Goal: Task Accomplishment & Management: Manage account settings

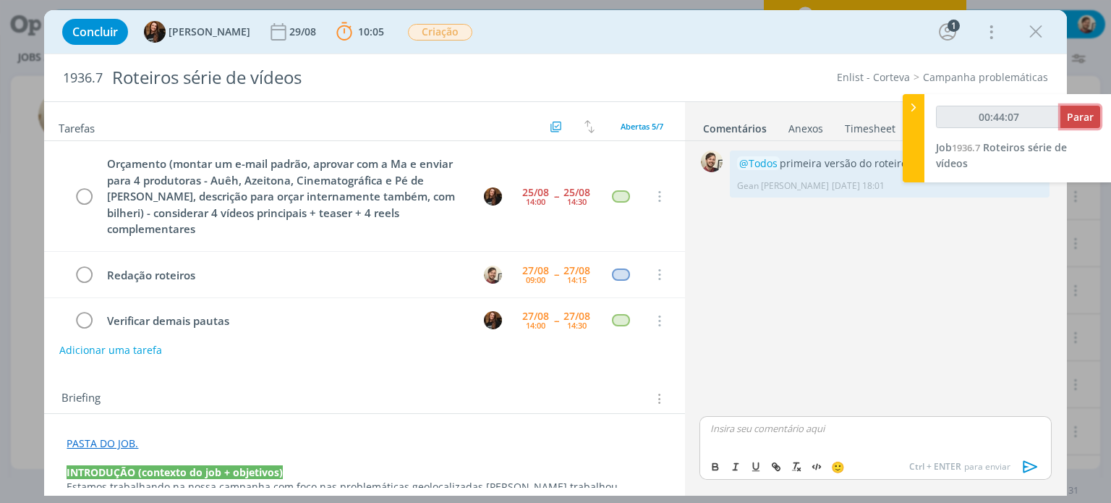
click at [1075, 118] on span "Parar" at bounding box center [1080, 117] width 27 height 14
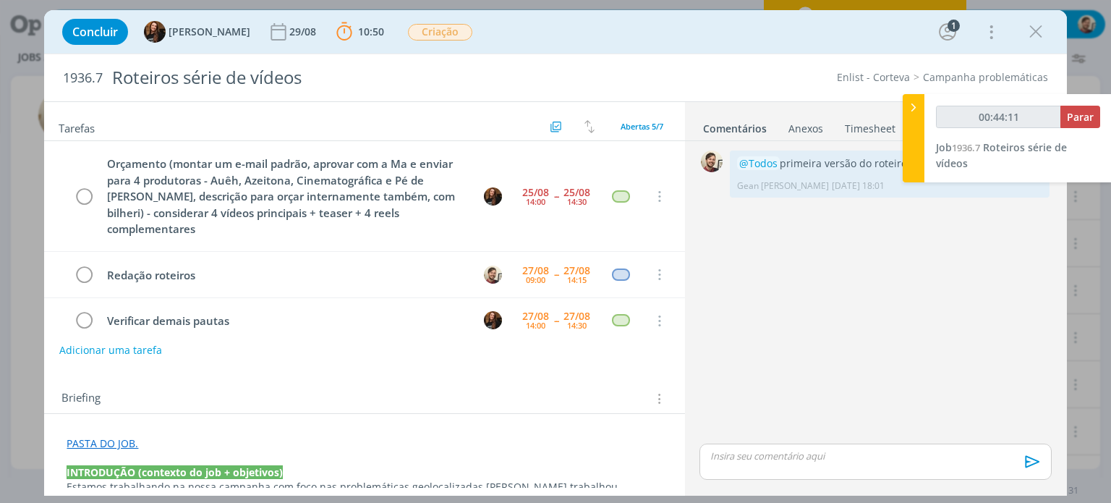
type input "00:45:00"
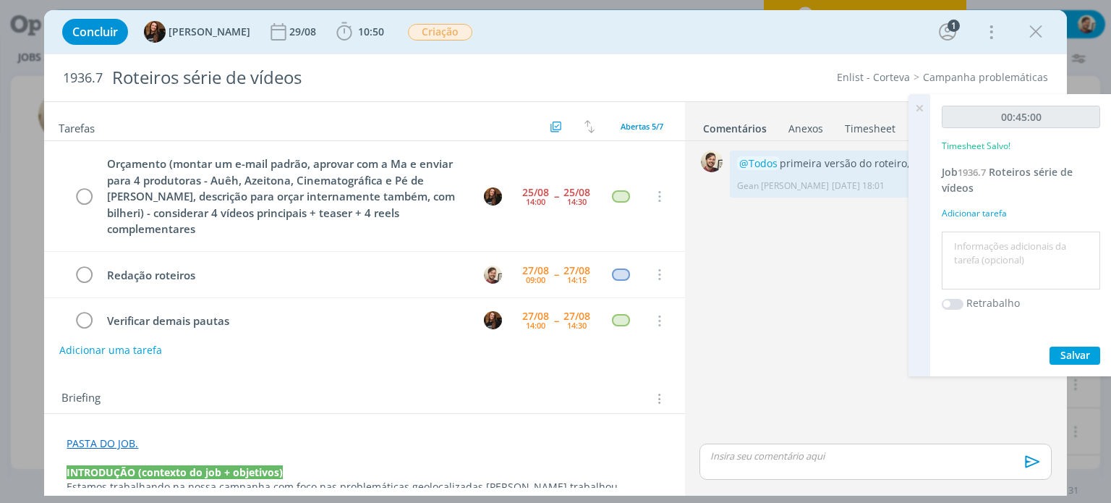
click at [997, 258] on textarea at bounding box center [1020, 260] width 151 height 51
type textarea "redação"
click at [1085, 356] on span "Salvar" at bounding box center [1075, 355] width 30 height 14
click at [921, 104] on icon at bounding box center [919, 108] width 26 height 28
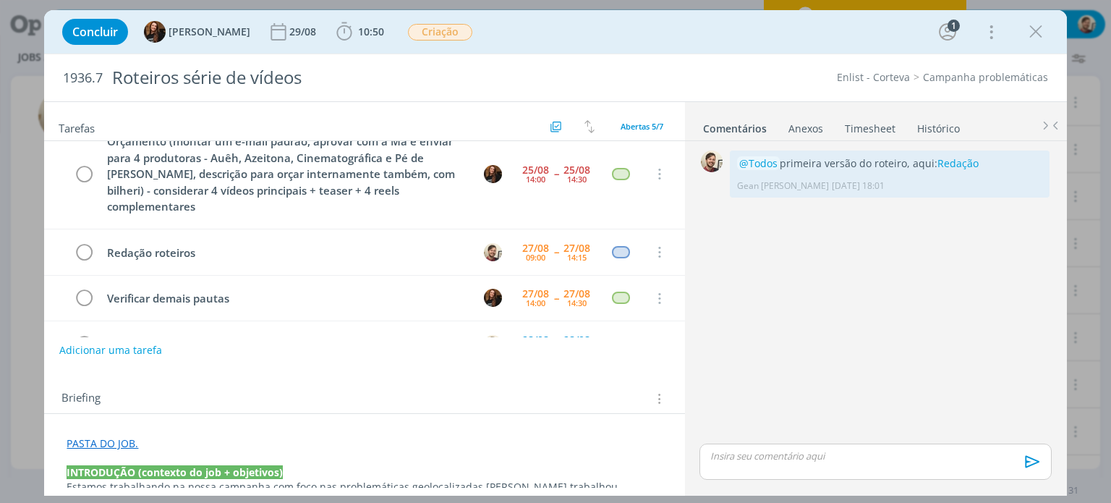
scroll to position [17, 0]
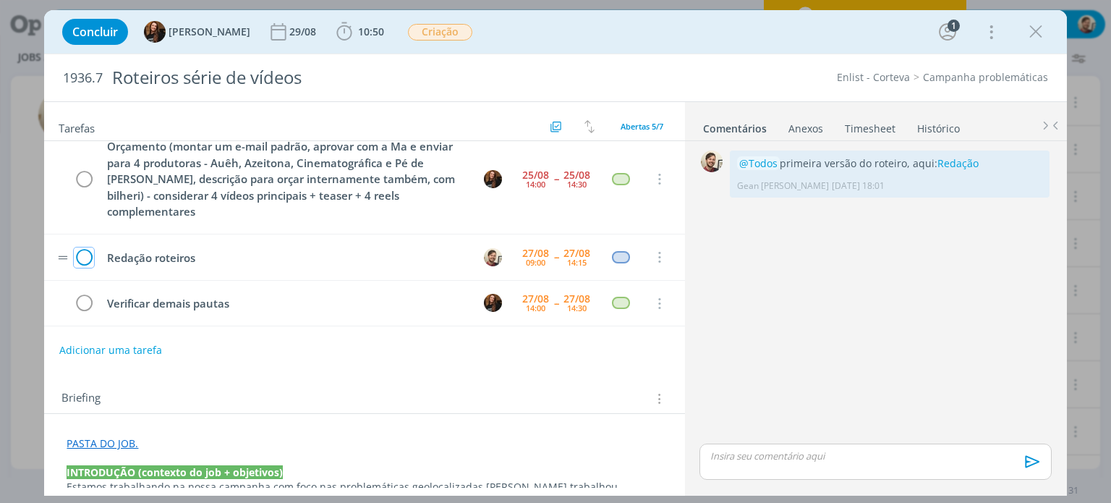
click at [87, 247] on icon "dialog" at bounding box center [84, 258] width 20 height 22
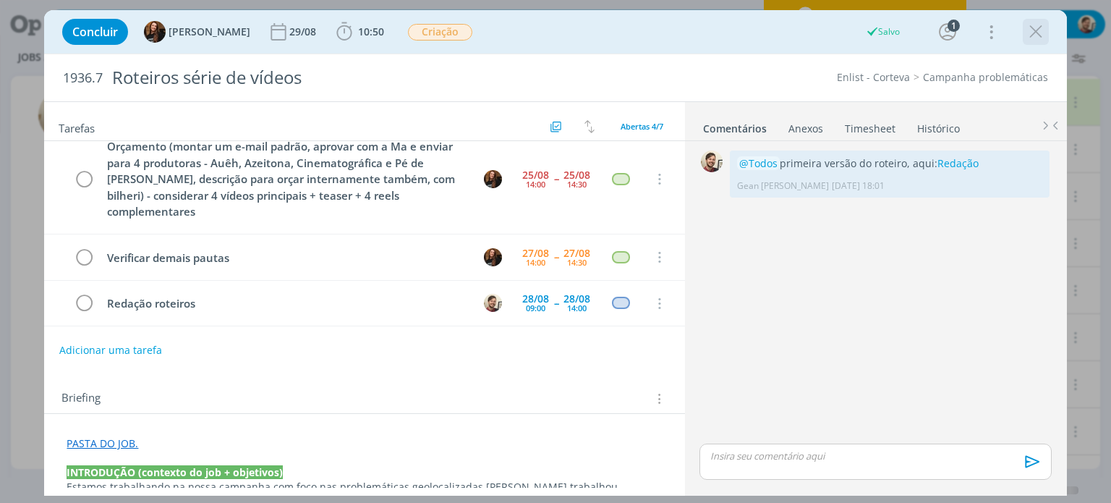
click at [1038, 35] on icon "dialog" at bounding box center [1036, 32] width 22 height 22
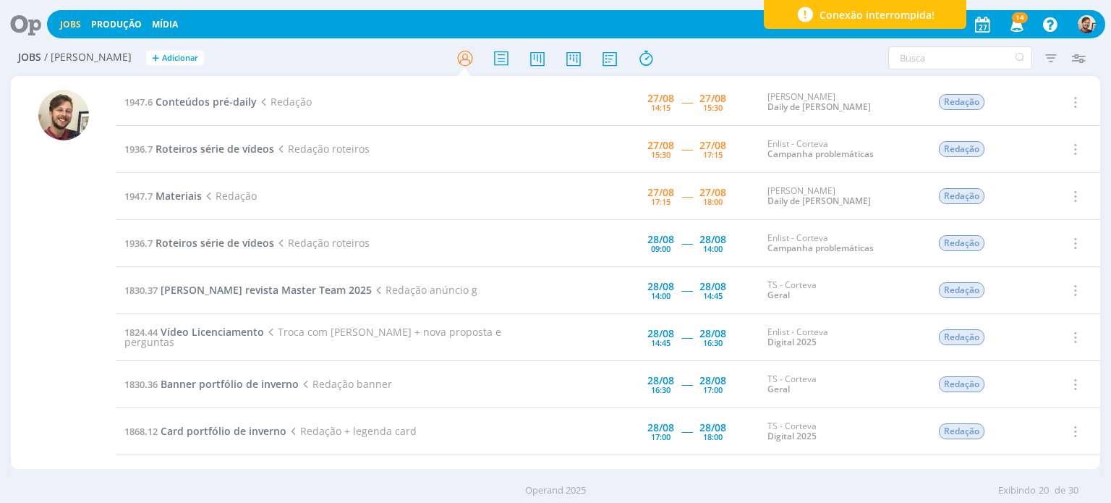
click at [1023, 25] on icon "button" at bounding box center [1017, 24] width 25 height 25
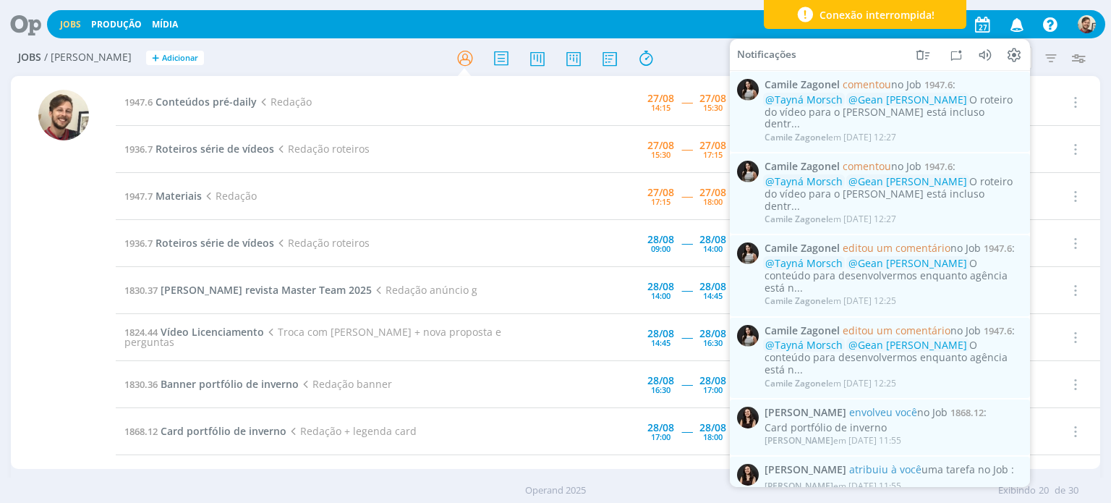
click at [1021, 23] on icon "button" at bounding box center [1017, 24] width 25 height 25
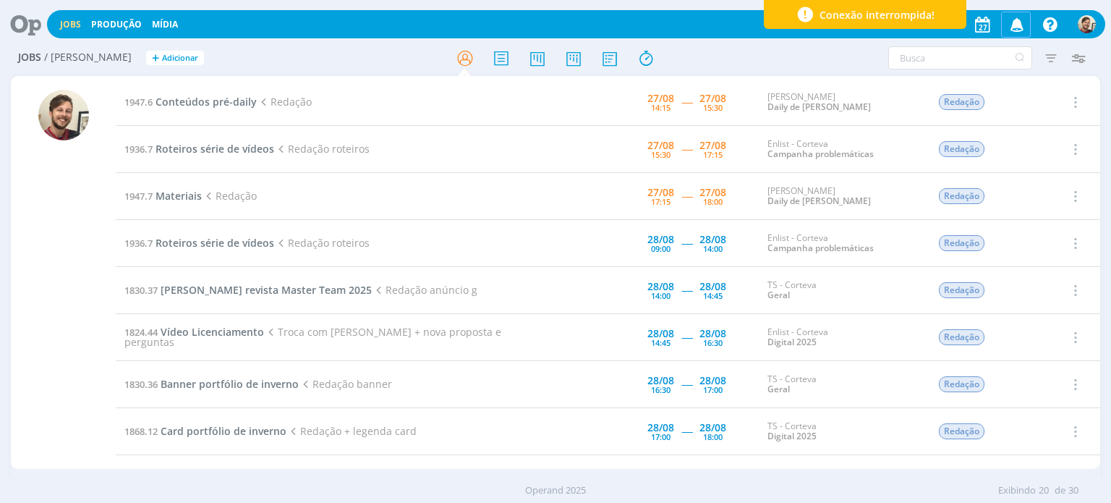
click at [1021, 23] on icon "button" at bounding box center [1017, 24] width 25 height 25
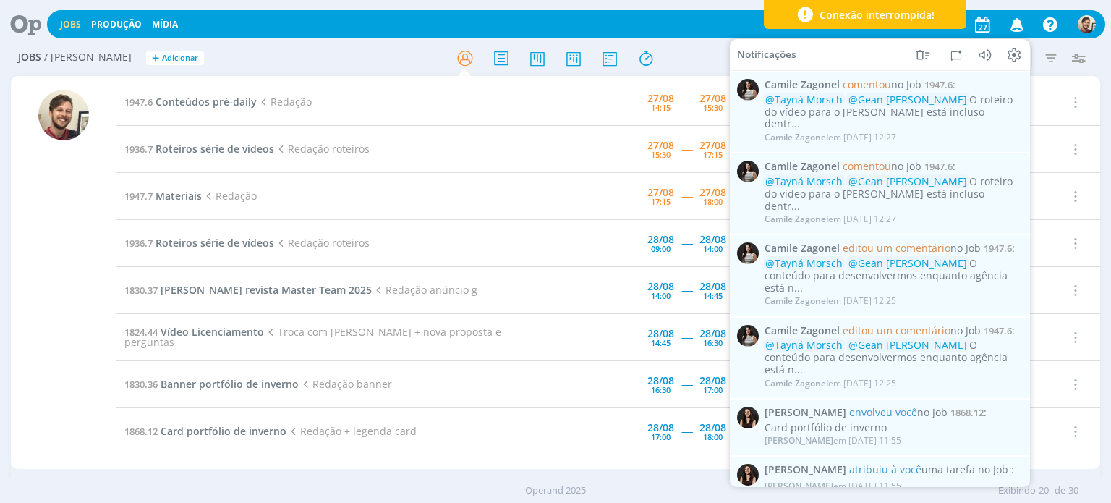
click at [1021, 23] on icon "button" at bounding box center [1017, 24] width 25 height 25
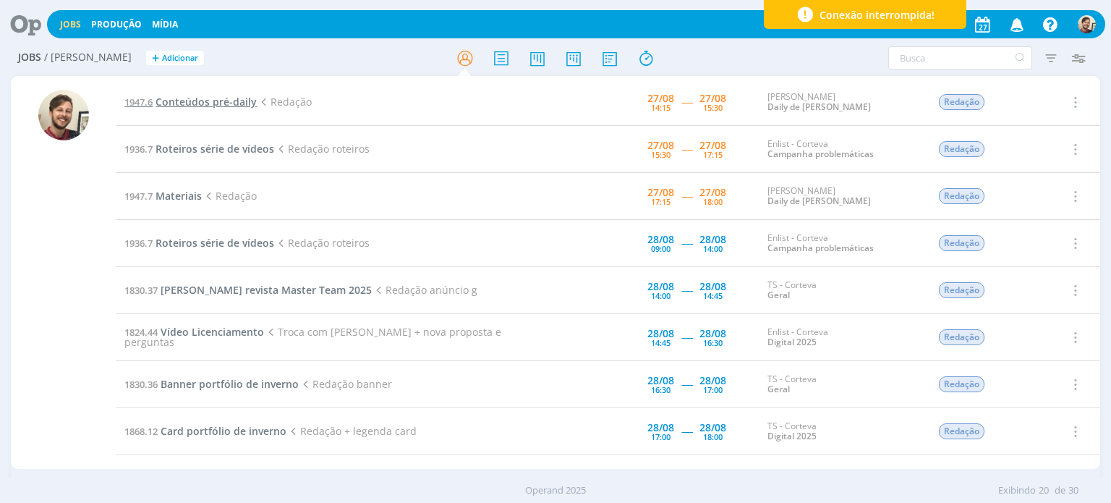
click at [213, 99] on span "Conteúdos pré-daily" at bounding box center [206, 102] width 101 height 14
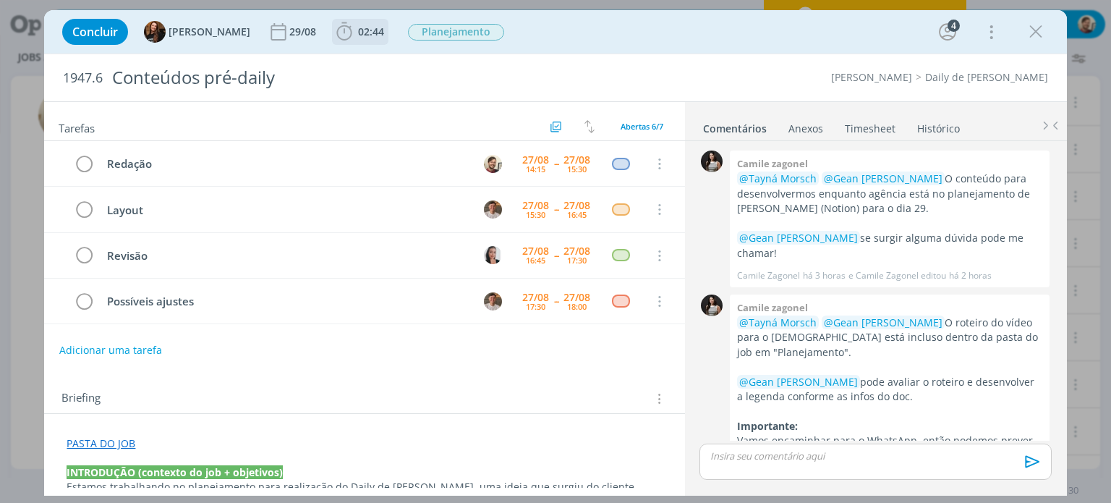
click at [358, 34] on span "02:44" at bounding box center [371, 32] width 26 height 14
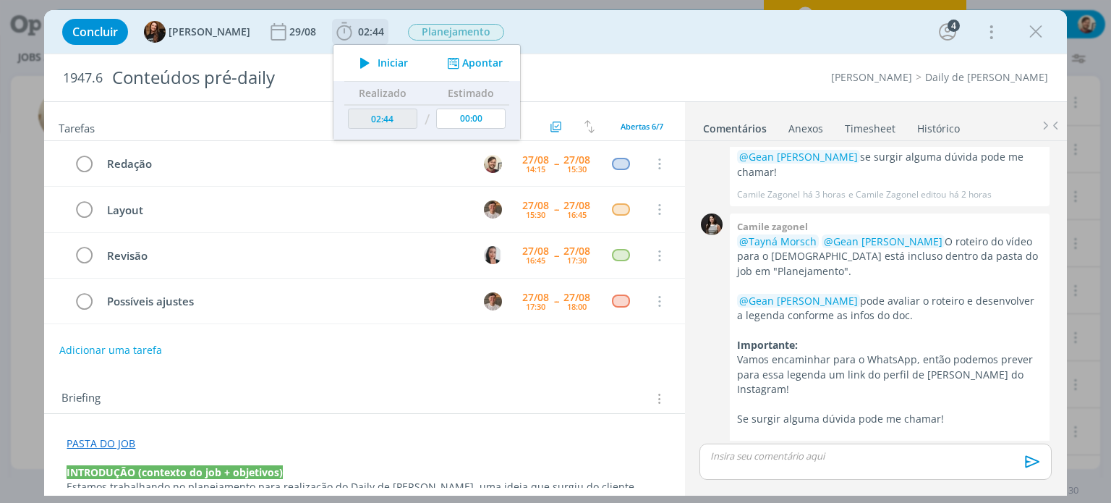
click at [378, 60] on span "Iniciar" at bounding box center [393, 63] width 30 height 10
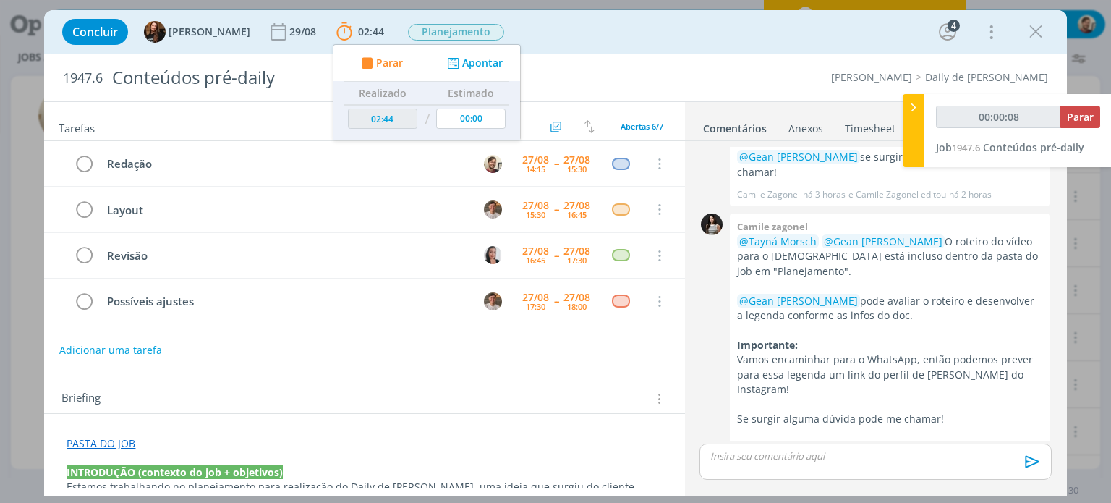
type input "00:00:09"
click at [911, 158] on div at bounding box center [914, 130] width 22 height 73
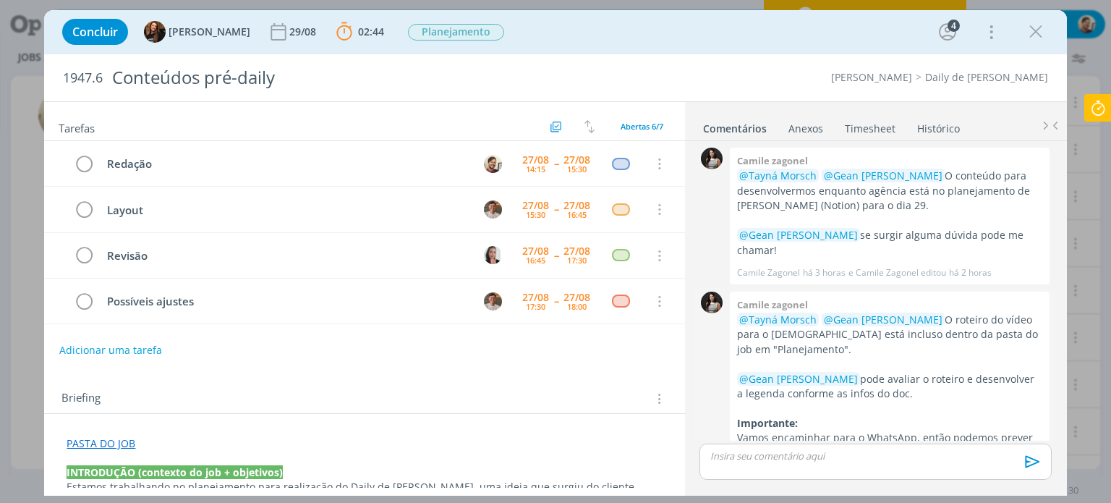
scroll to position [0, 0]
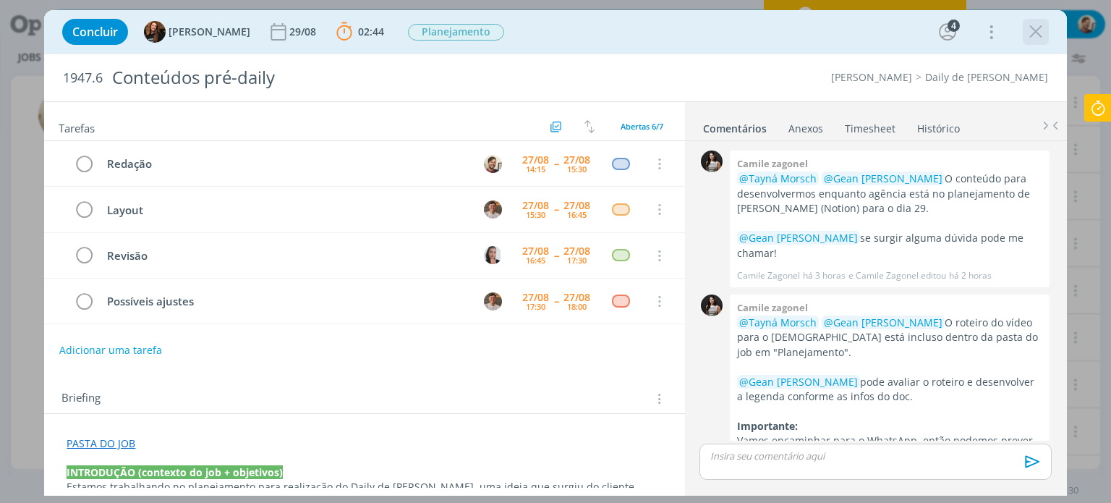
click at [1029, 34] on icon "dialog" at bounding box center [1036, 32] width 22 height 22
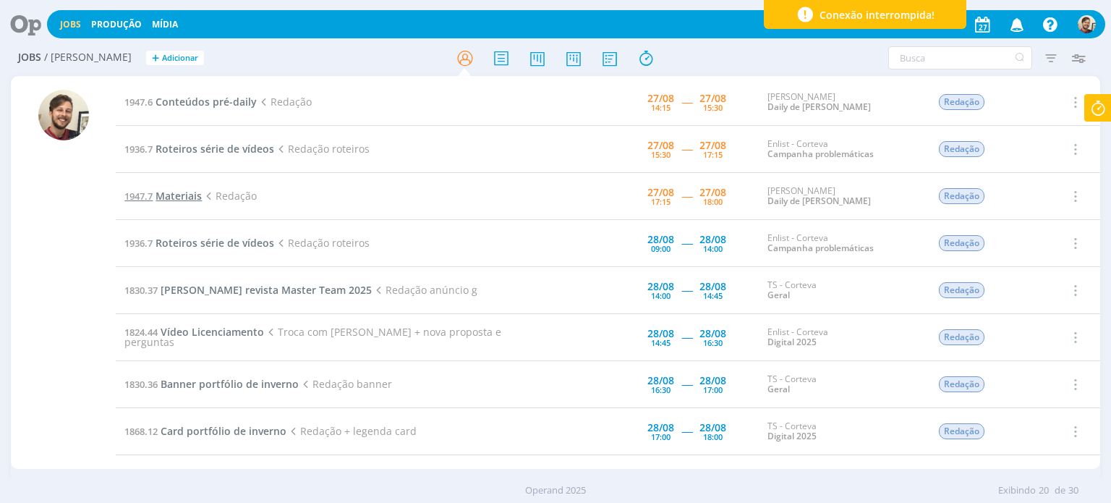
click at [182, 198] on span "Materiais" at bounding box center [179, 196] width 46 height 14
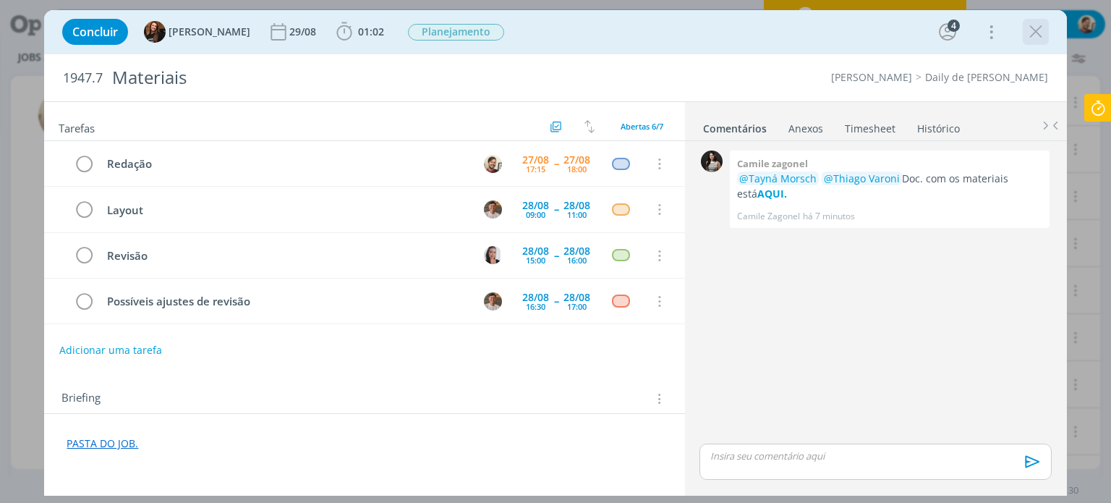
click at [1025, 40] on icon "dialog" at bounding box center [1036, 32] width 22 height 22
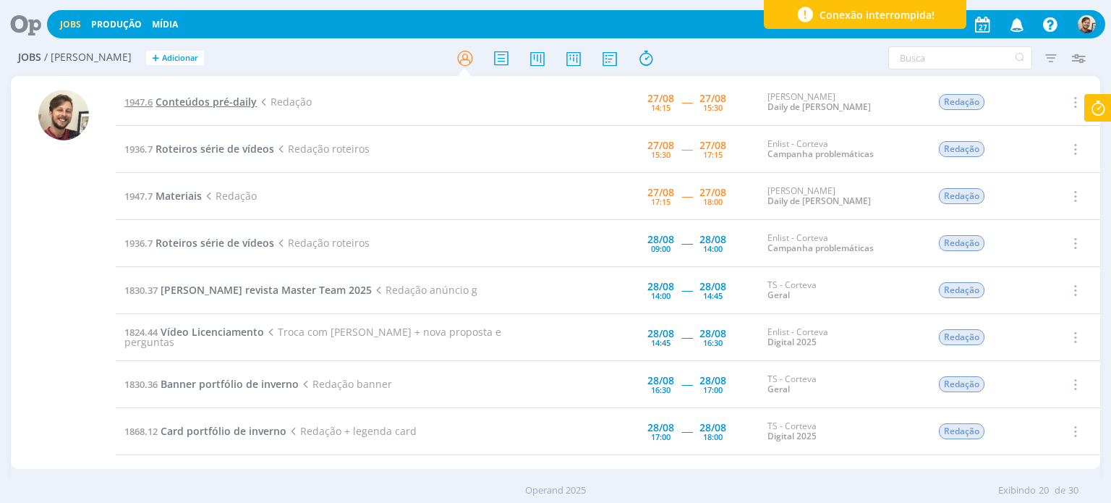
click at [216, 101] on span "Conteúdos pré-daily" at bounding box center [206, 102] width 101 height 14
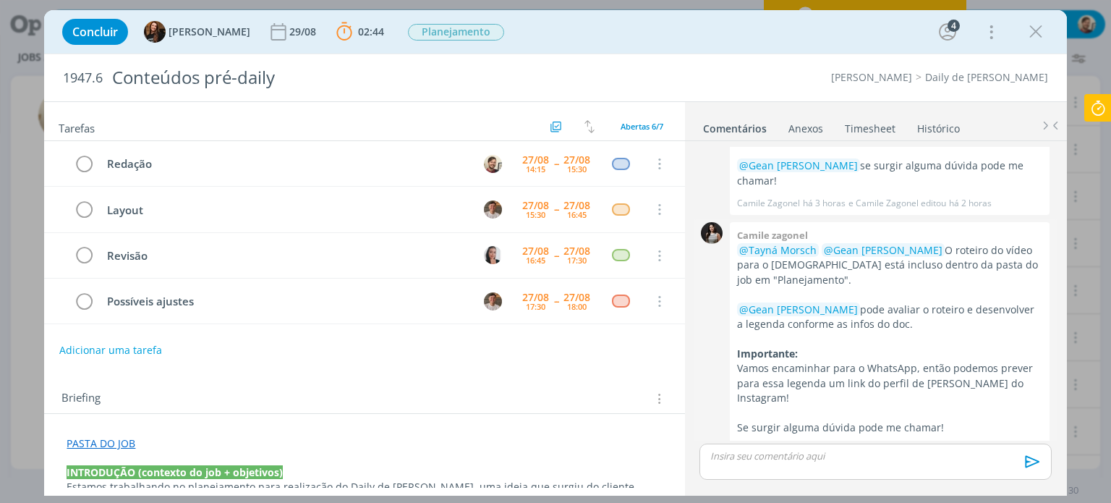
scroll to position [81, 0]
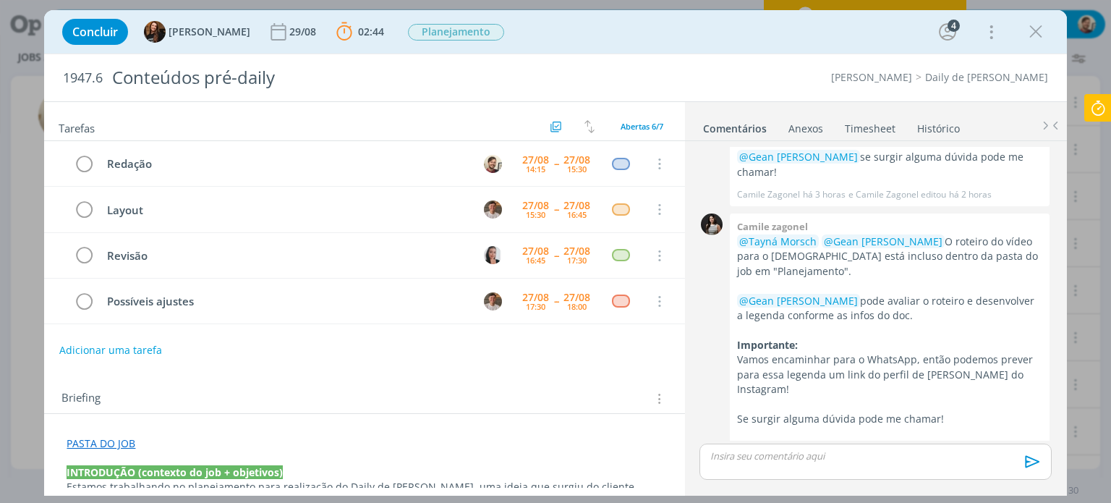
click at [108, 442] on link "PASTA DO JOB" at bounding box center [101, 443] width 69 height 14
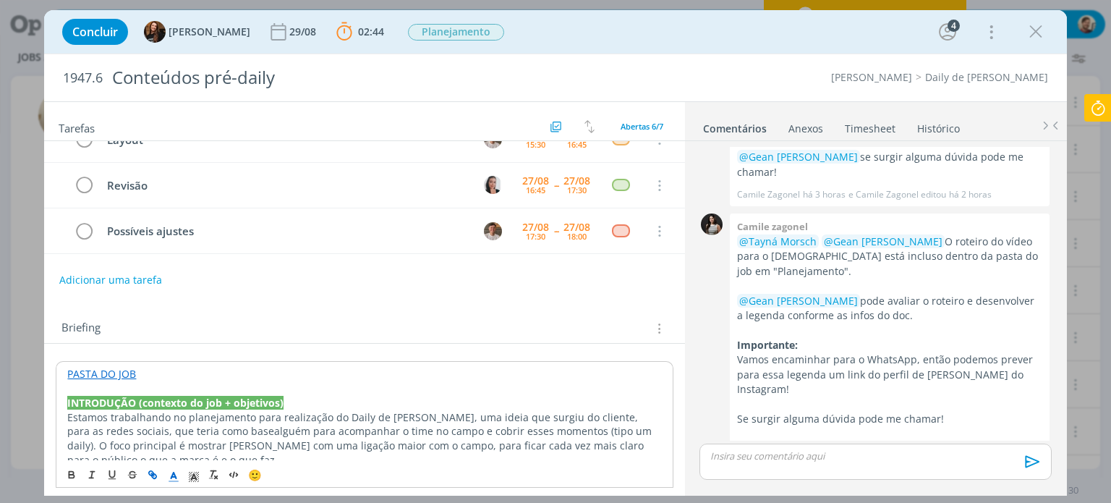
scroll to position [72, 0]
click at [119, 370] on link "PASTA DO JOB" at bounding box center [101, 372] width 69 height 14
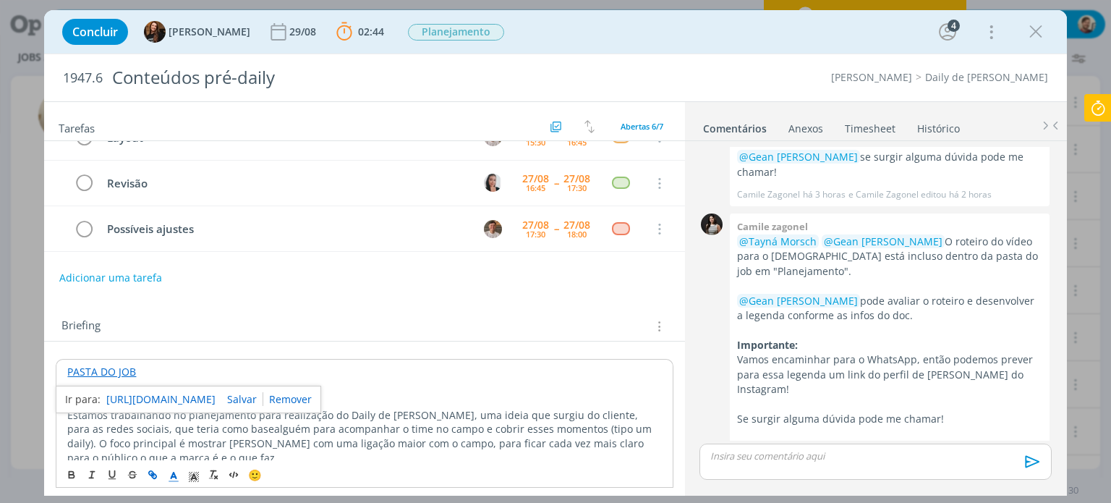
click at [134, 395] on link "[URL][DOMAIN_NAME]" at bounding box center [160, 399] width 109 height 19
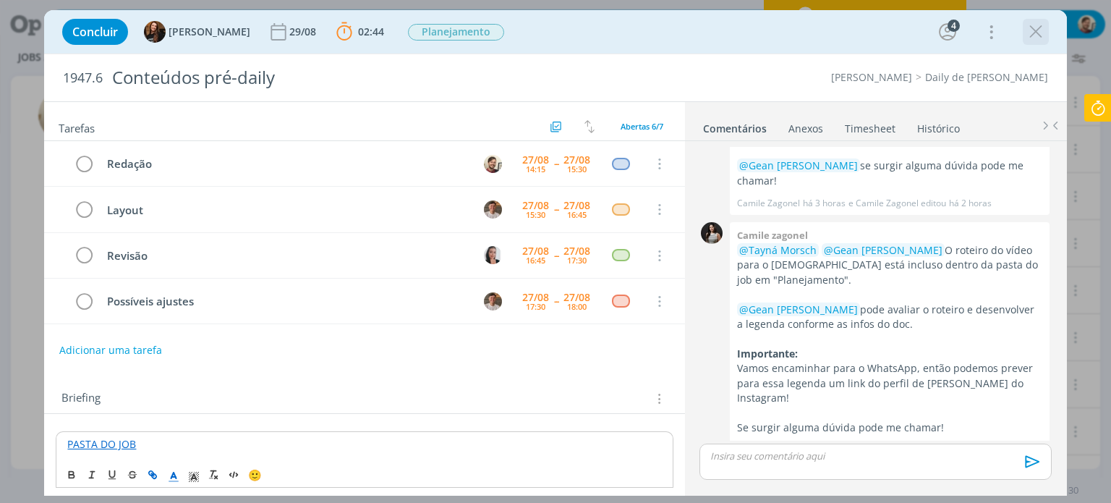
click at [1033, 32] on icon "dialog" at bounding box center [1036, 32] width 22 height 22
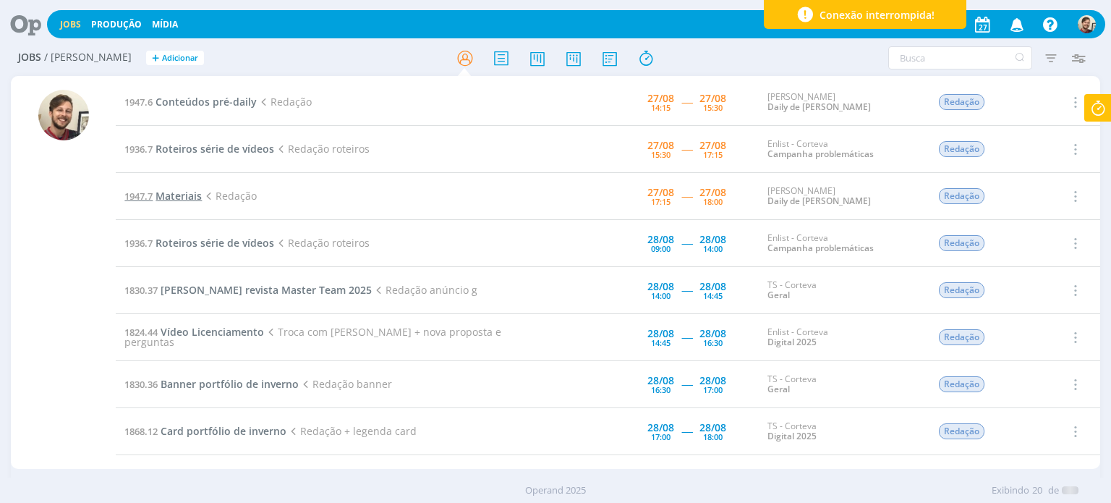
click at [163, 196] on span "Materiais" at bounding box center [179, 196] width 46 height 14
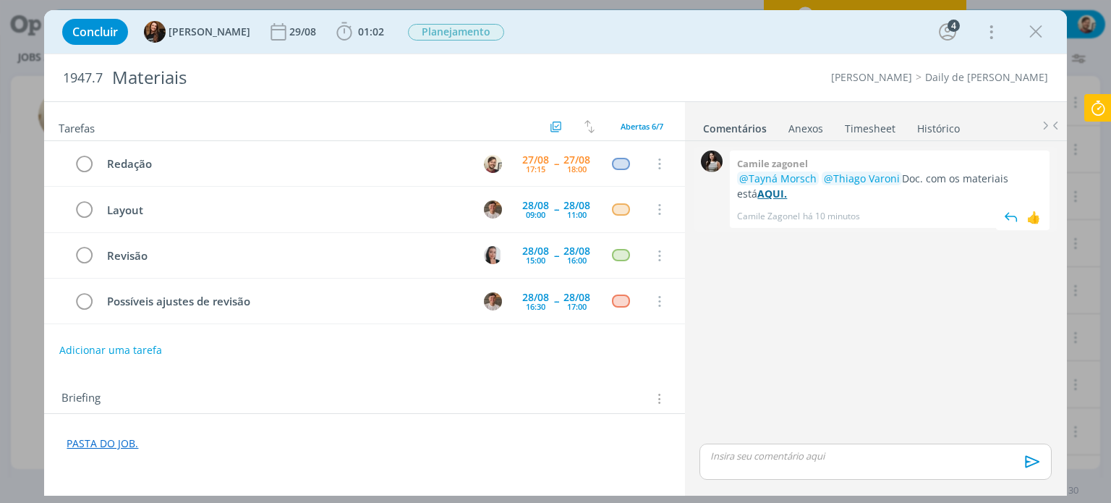
click at [758, 193] on strong "AQUI." at bounding box center [772, 194] width 30 height 14
click at [1036, 36] on icon "dialog" at bounding box center [1036, 32] width 22 height 22
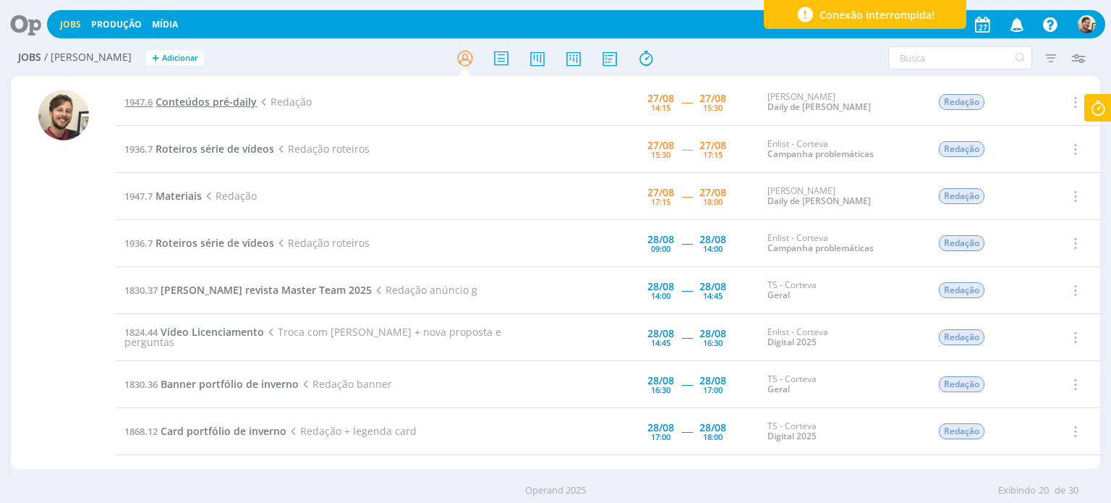
click at [212, 103] on span "Conteúdos pré-daily" at bounding box center [206, 102] width 101 height 14
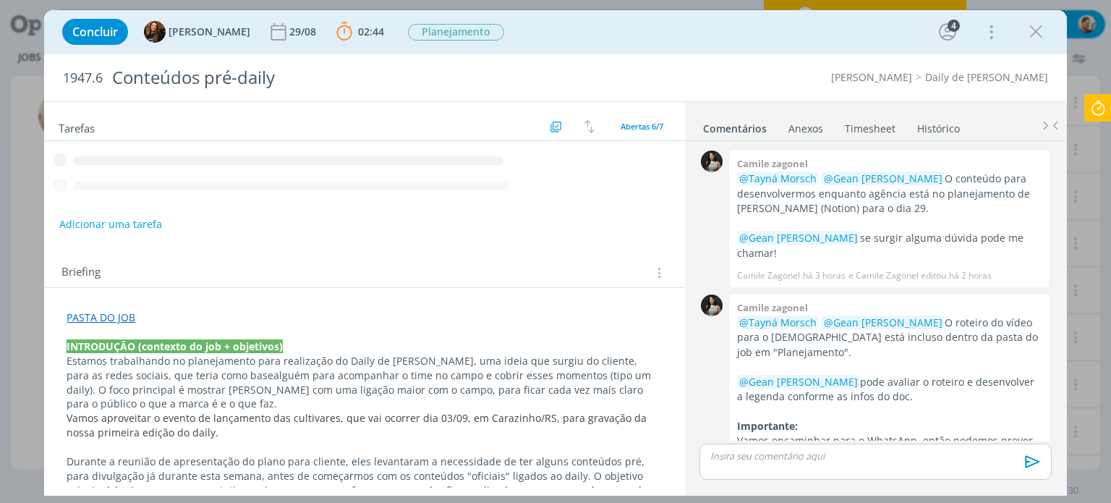
scroll to position [81, 0]
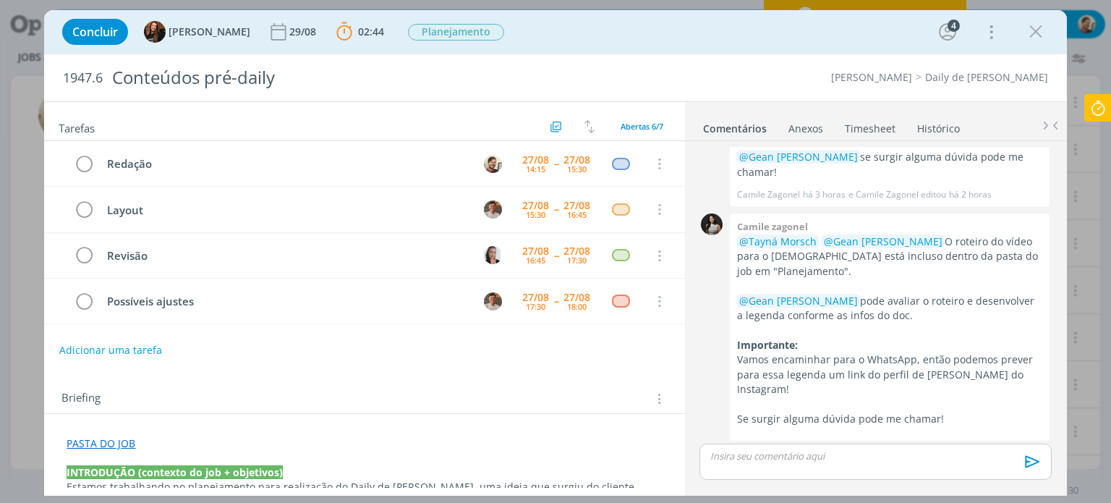
click at [124, 440] on link "PASTA DO JOB" at bounding box center [101, 443] width 69 height 14
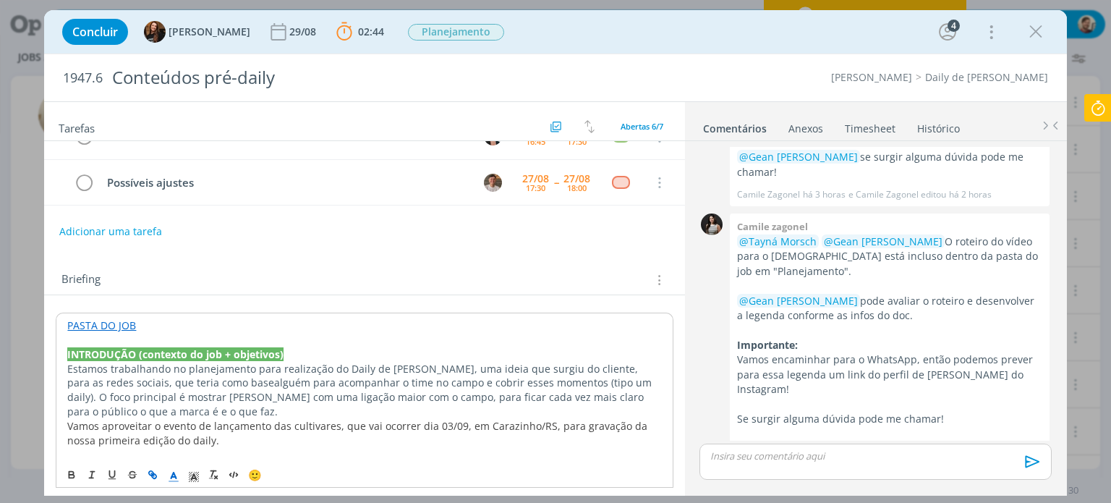
scroll to position [145, 0]
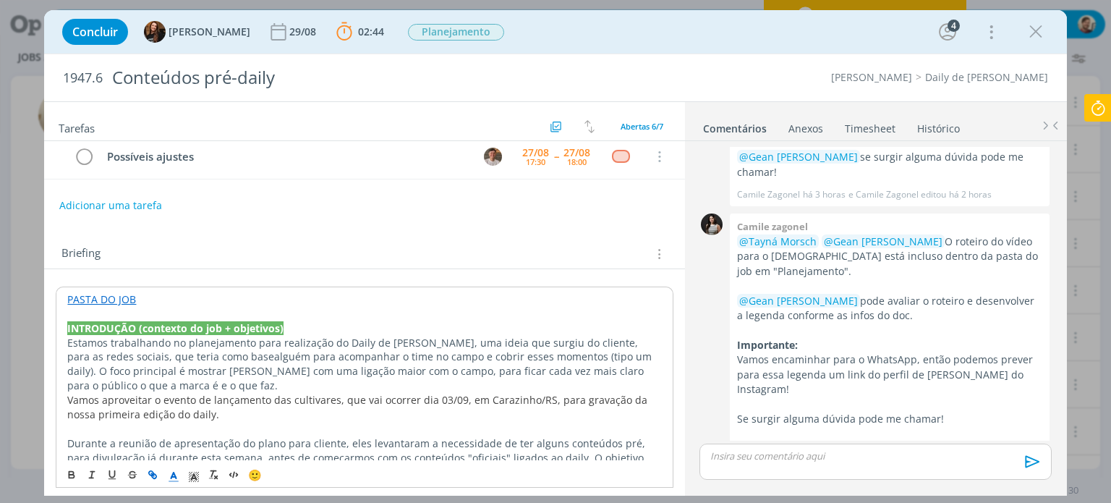
click at [108, 295] on link "PASTA DO JOB" at bounding box center [101, 299] width 69 height 14
click at [131, 328] on link "[URL][DOMAIN_NAME]" at bounding box center [160, 327] width 109 height 19
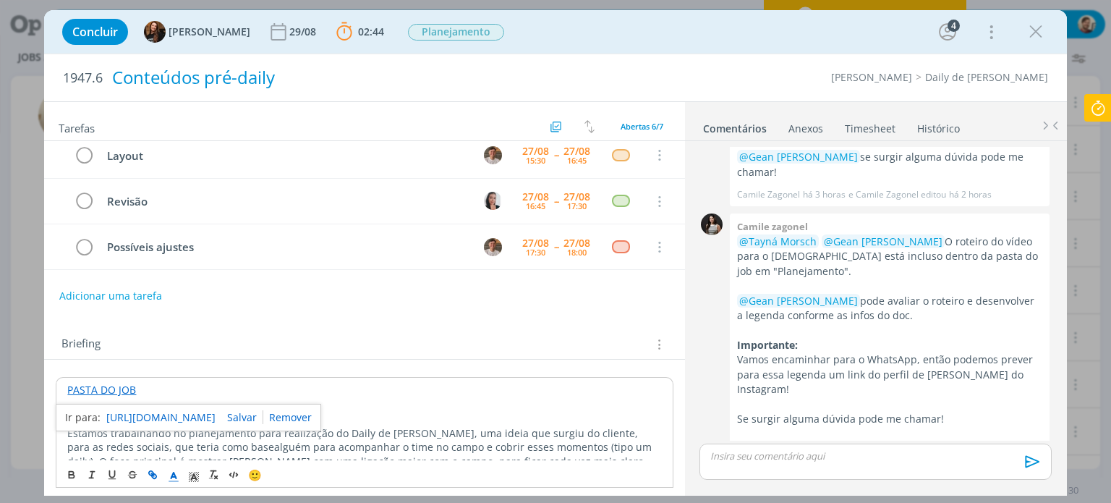
scroll to position [0, 0]
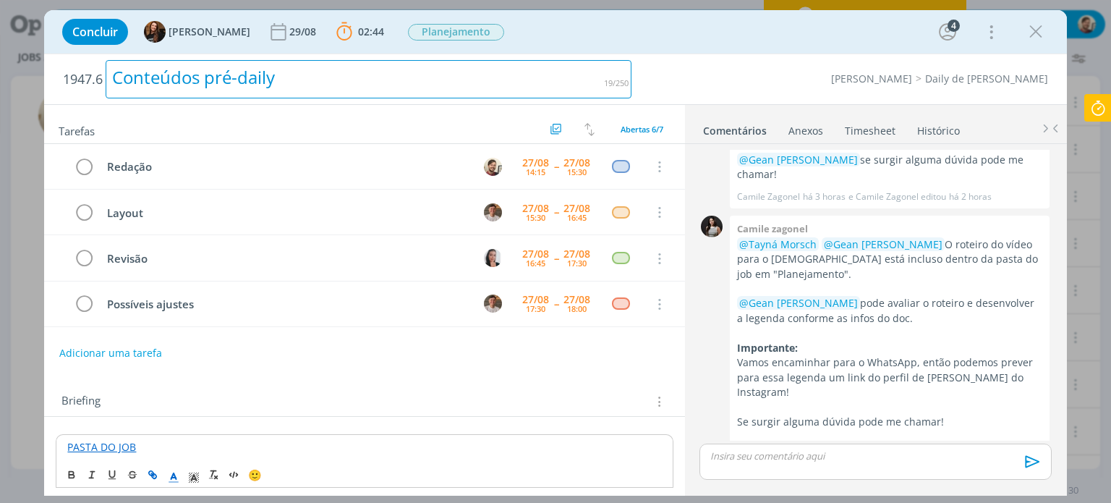
click at [253, 83] on div "Conteúdos pré-daily" at bounding box center [369, 79] width 526 height 38
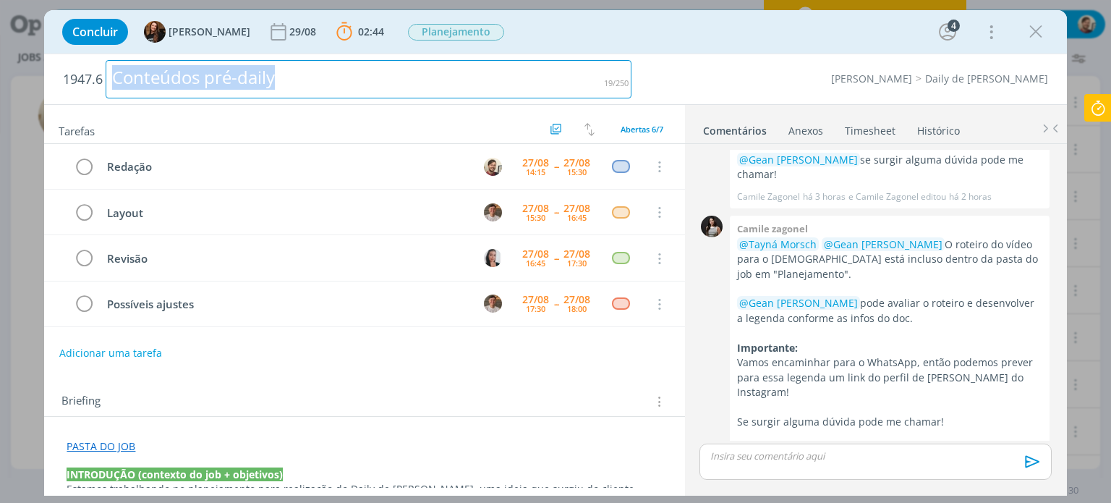
drag, startPoint x: 136, startPoint y: 70, endPoint x: 30, endPoint y: 63, distance: 105.8
click at [30, 63] on div "Concluir Tayná Morsch [DATE] 02:44 Parar Apontar Data * [DATE] Horas * 00:00 Ta…" at bounding box center [555, 251] width 1111 height 503
click at [273, 85] on div "Conteúdos pré-daily" at bounding box center [369, 79] width 526 height 38
drag, startPoint x: 289, startPoint y: 77, endPoint x: 59, endPoint y: 55, distance: 231.8
click at [59, 55] on div "1947.6 Conteúdos pré-daily" at bounding box center [347, 79] width 583 height 50
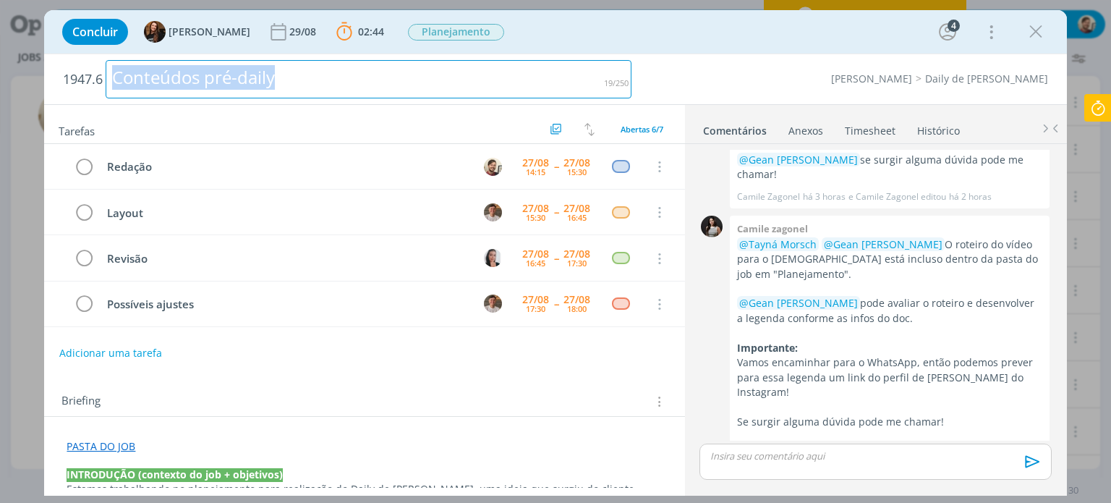
copy div "Conteúdos pré-daily"
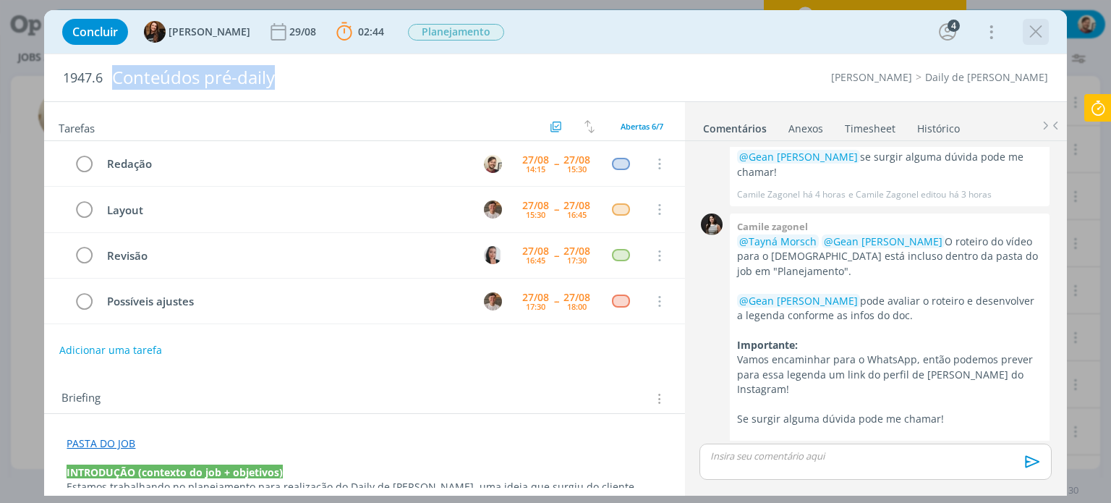
click at [1041, 31] on icon "dialog" at bounding box center [1036, 32] width 22 height 22
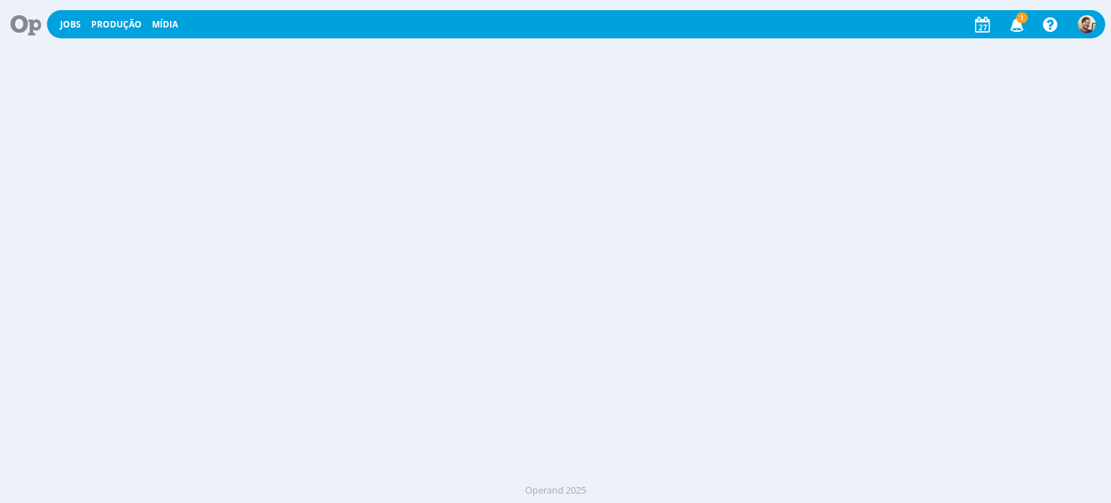
click at [1010, 28] on icon "button" at bounding box center [1017, 24] width 25 height 25
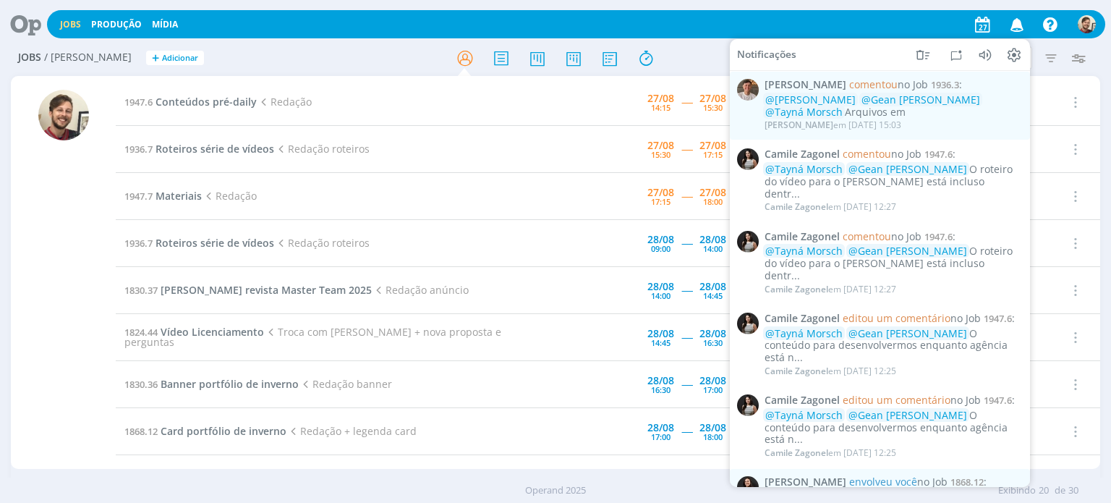
click at [1012, 26] on icon "button" at bounding box center [1017, 24] width 25 height 25
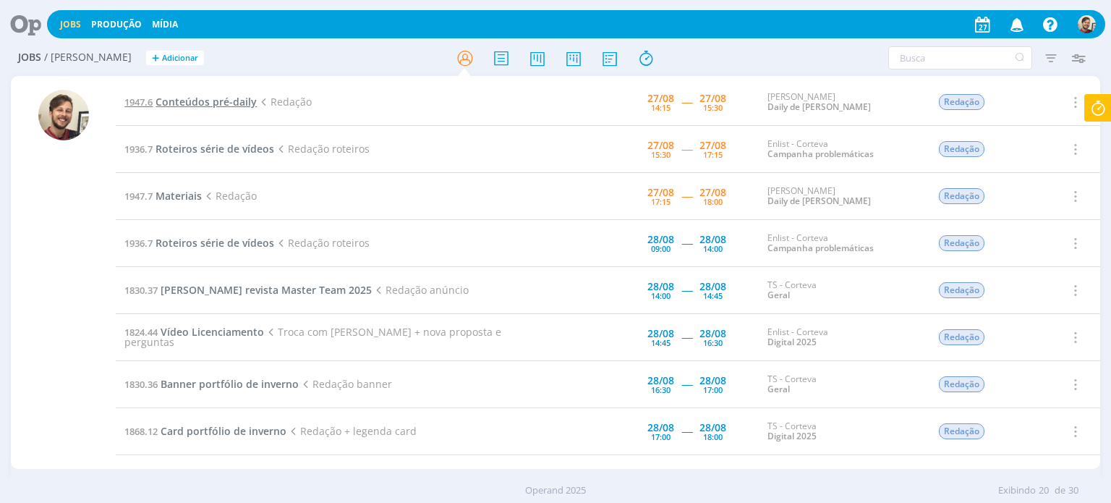
click at [207, 98] on span "Conteúdos pré-daily" at bounding box center [206, 102] width 101 height 14
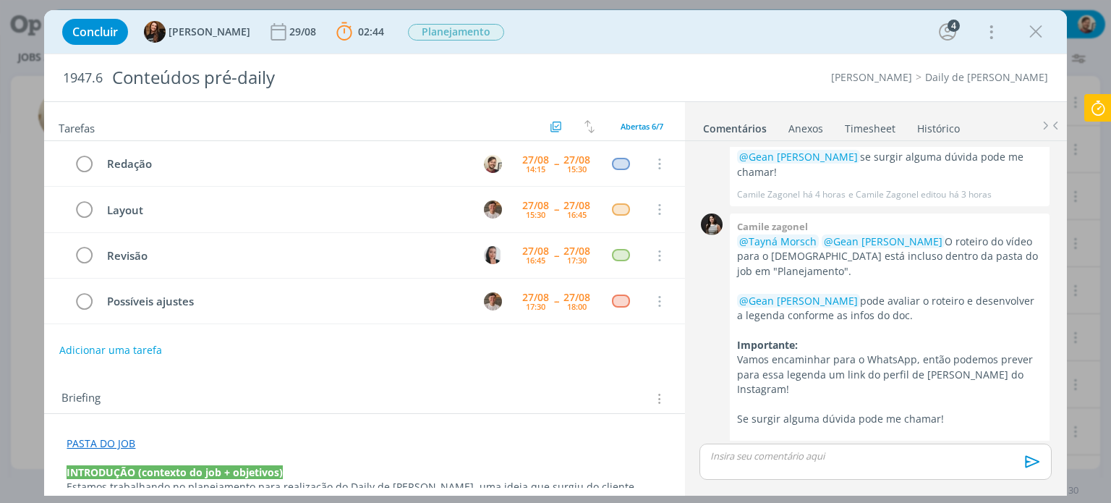
click at [720, 458] on p "dialog" at bounding box center [875, 455] width 328 height 13
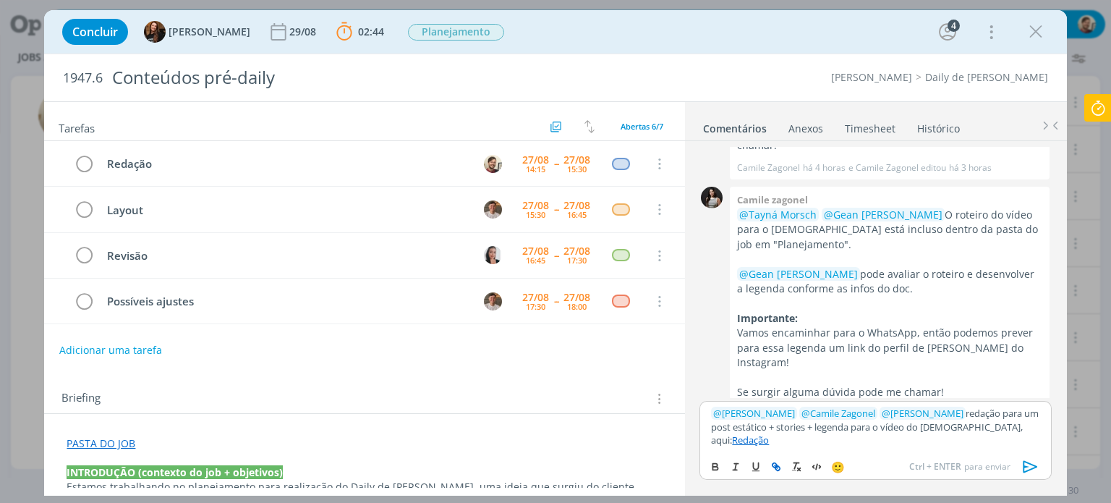
scroll to position [110, 0]
click at [1021, 460] on icon "dialog" at bounding box center [1031, 467] width 22 height 22
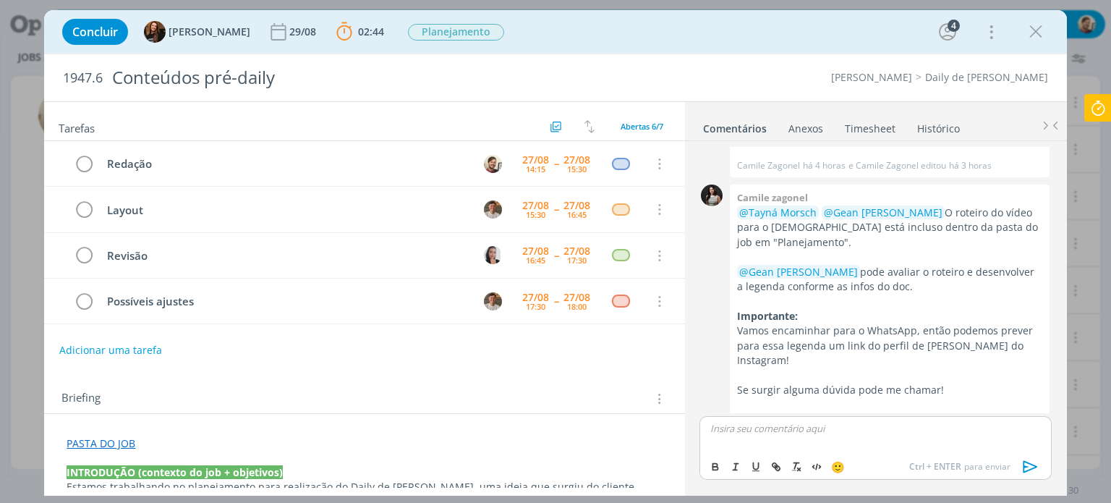
scroll to position [192, 0]
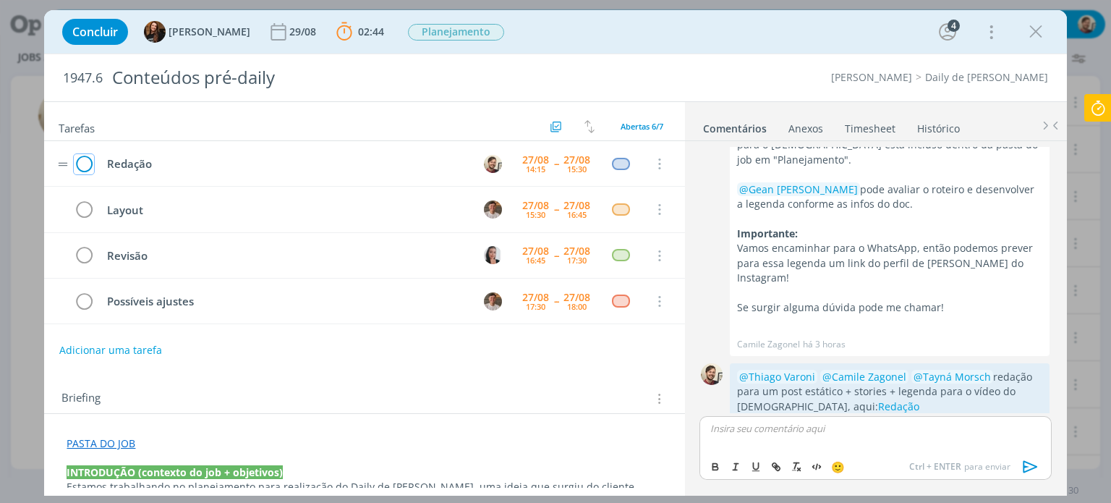
click at [89, 162] on icon "dialog" at bounding box center [84, 164] width 20 height 22
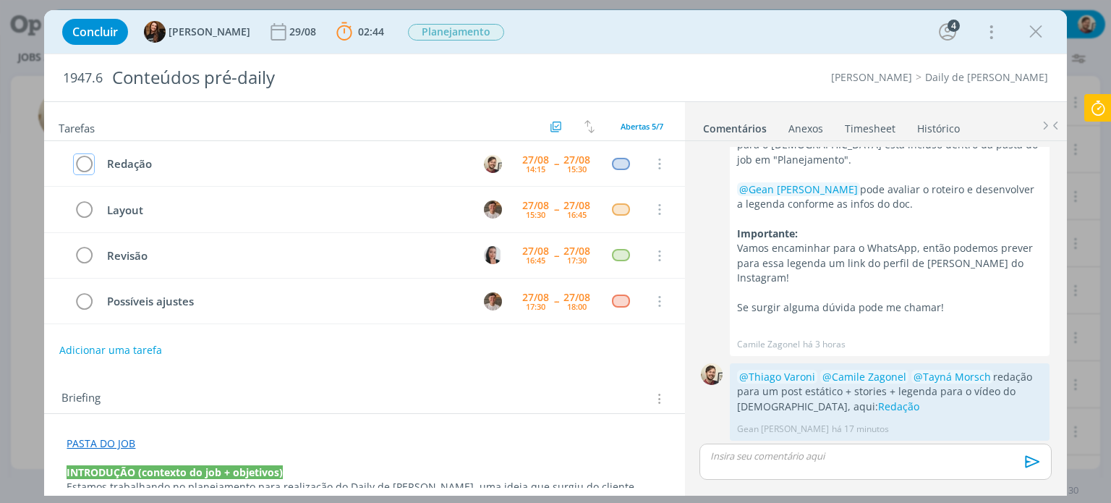
scroll to position [165, 0]
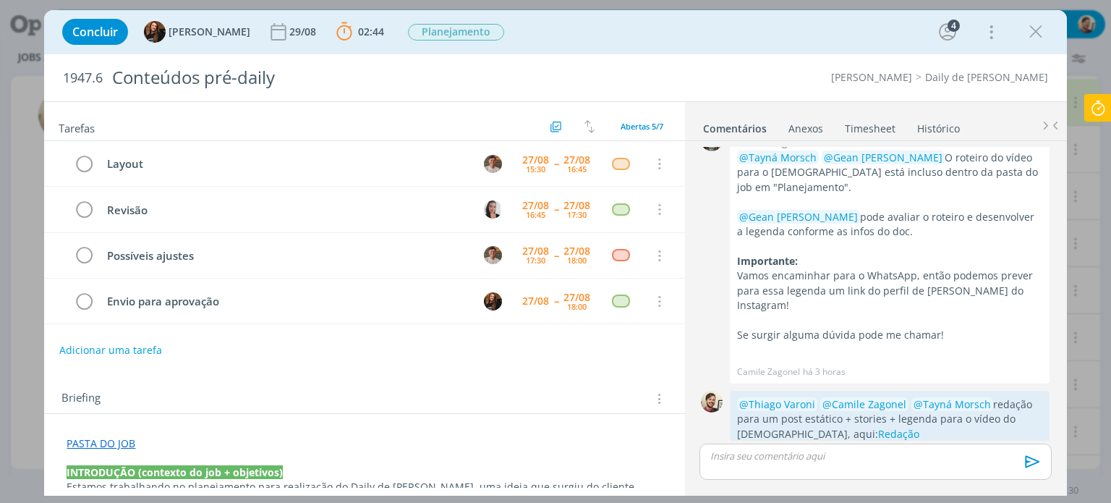
click at [1096, 110] on icon at bounding box center [1098, 108] width 26 height 28
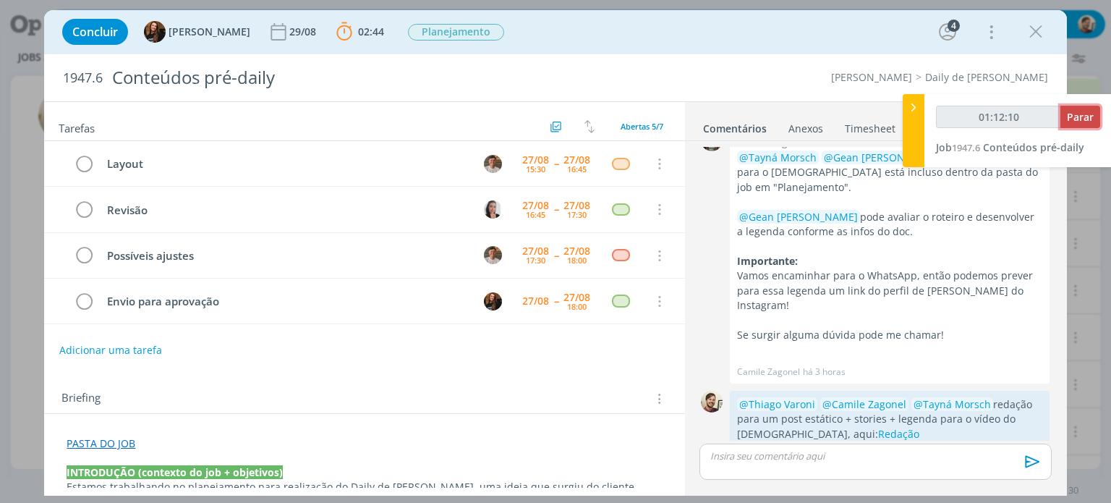
type input "01:12:11"
click at [1082, 116] on span "Parar" at bounding box center [1080, 117] width 27 height 14
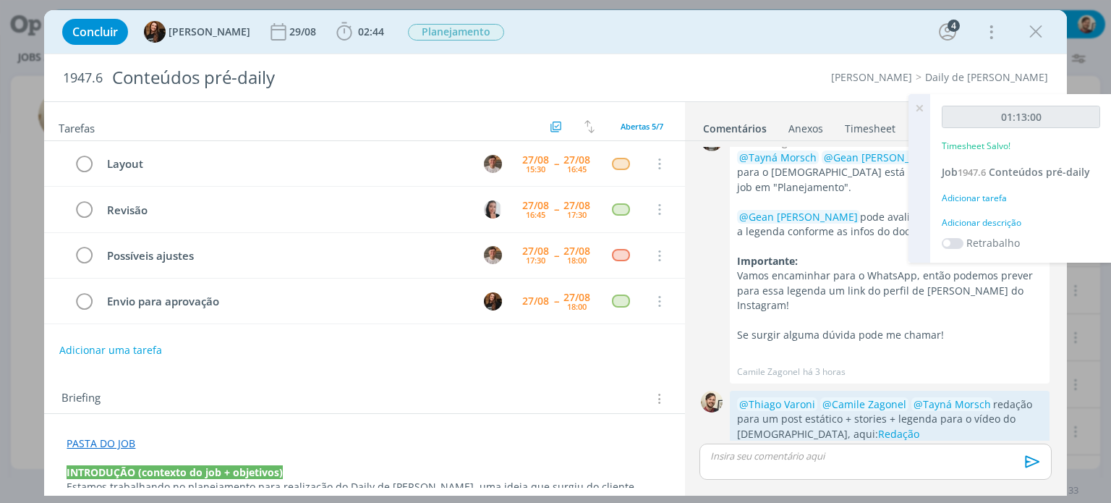
click at [989, 219] on div "Adicionar descrição" at bounding box center [1021, 222] width 158 height 13
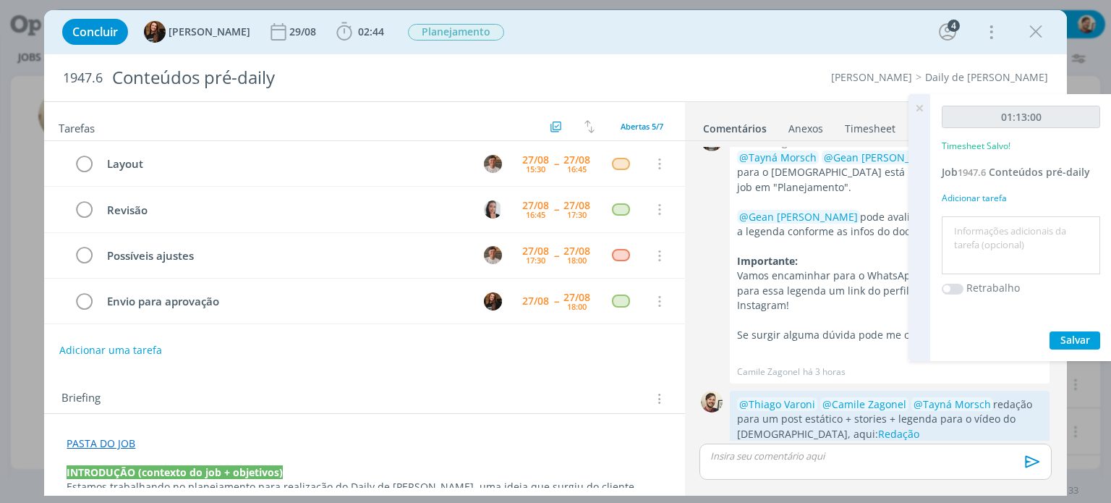
click at [998, 237] on textarea at bounding box center [1020, 245] width 151 height 51
type textarea "redação"
click at [1068, 344] on span "Salvar" at bounding box center [1075, 340] width 30 height 14
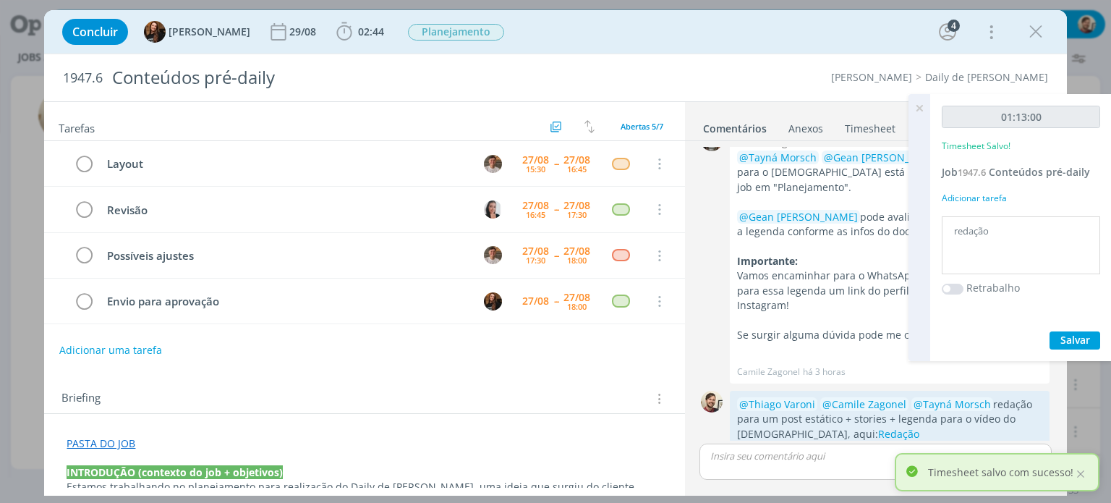
click at [914, 105] on icon at bounding box center [919, 108] width 26 height 28
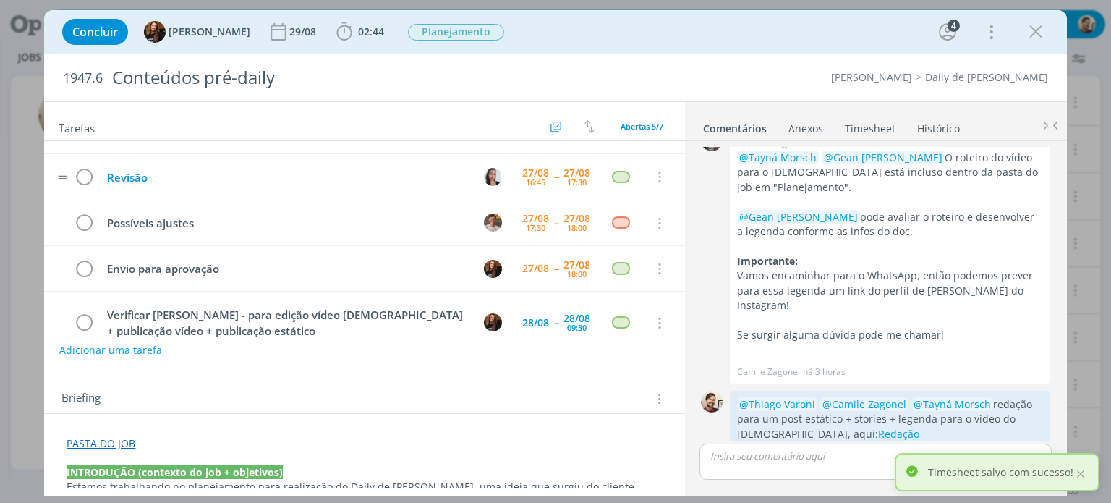
scroll to position [0, 0]
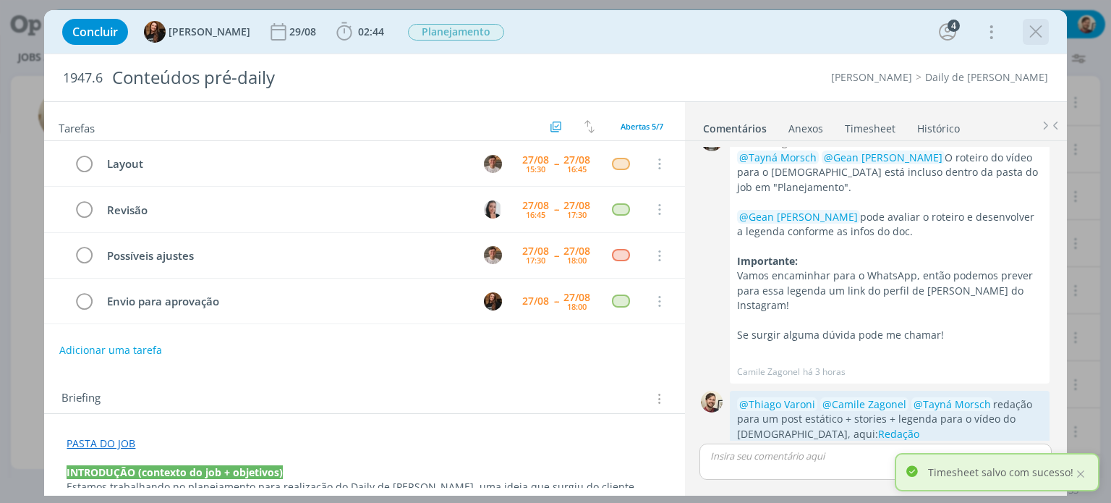
click at [1037, 33] on icon "dialog" at bounding box center [1036, 32] width 22 height 22
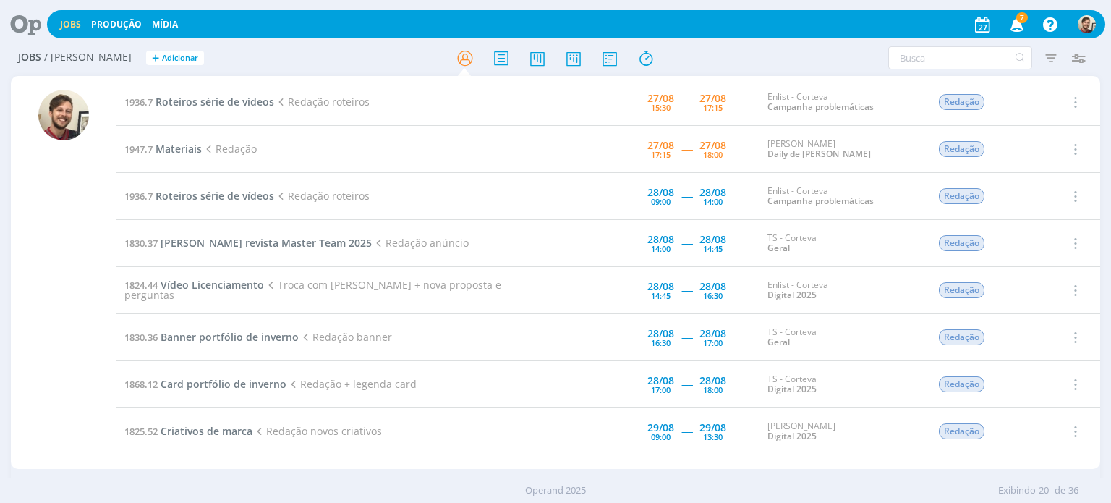
click at [1014, 23] on icon "button" at bounding box center [1017, 24] width 25 height 25
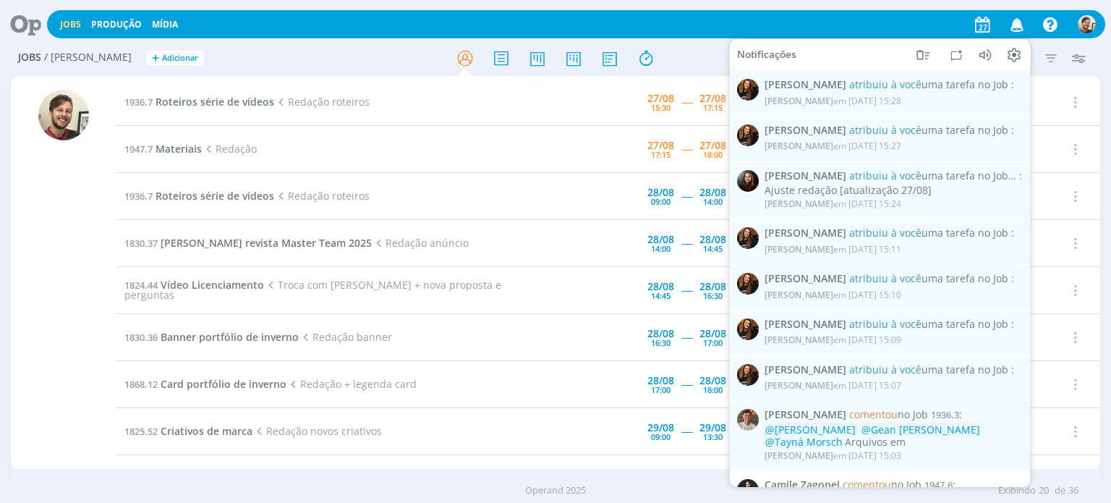
click at [1014, 23] on icon "button" at bounding box center [1017, 24] width 25 height 25
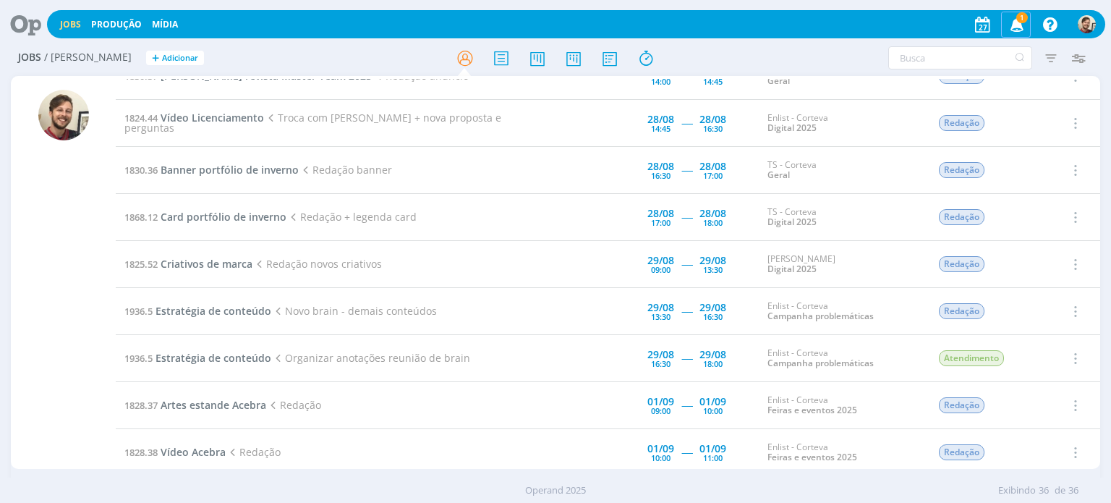
scroll to position [13, 0]
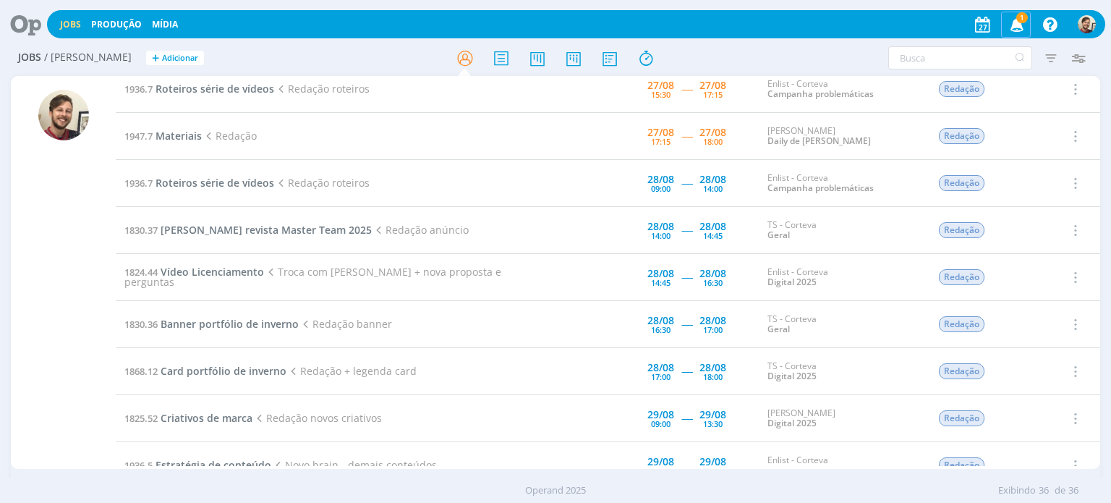
click at [1012, 23] on icon "button" at bounding box center [1017, 24] width 25 height 25
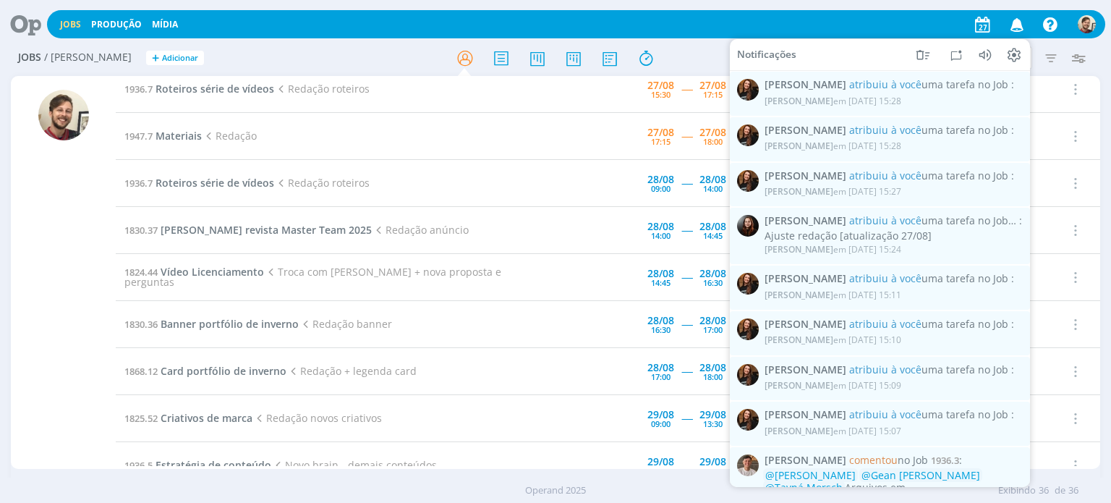
scroll to position [0, 0]
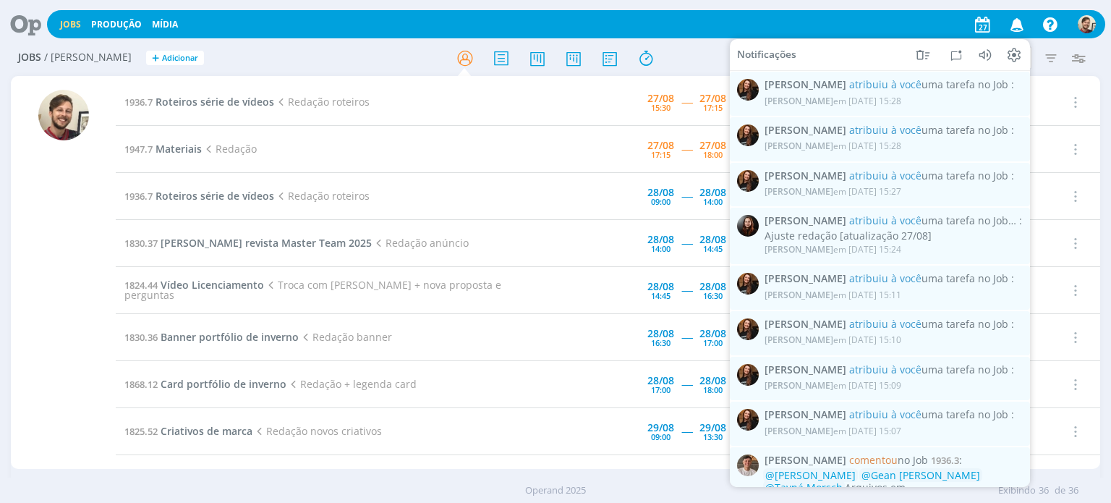
click at [1013, 20] on icon "button" at bounding box center [1017, 24] width 25 height 25
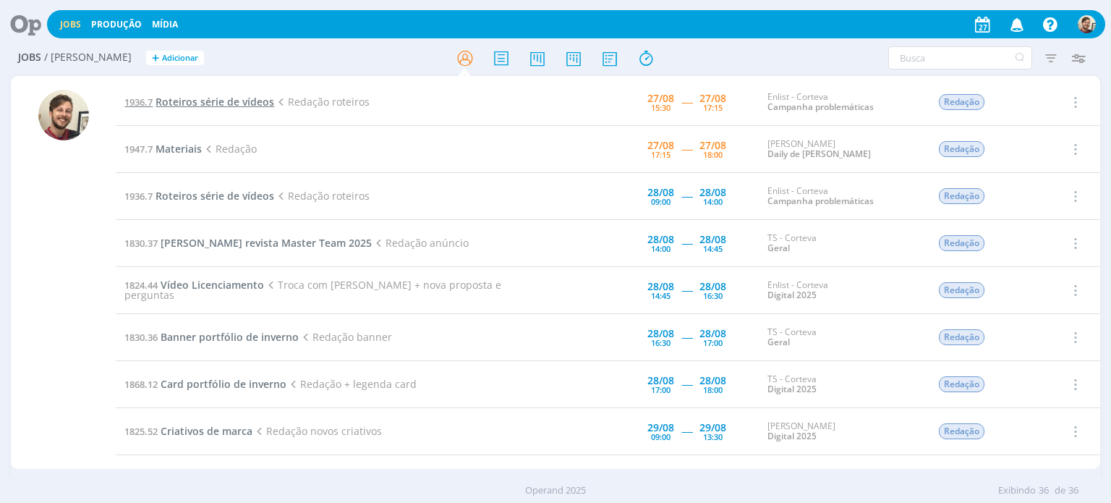
click at [221, 100] on span "Roteiros série de vídeos" at bounding box center [215, 102] width 119 height 14
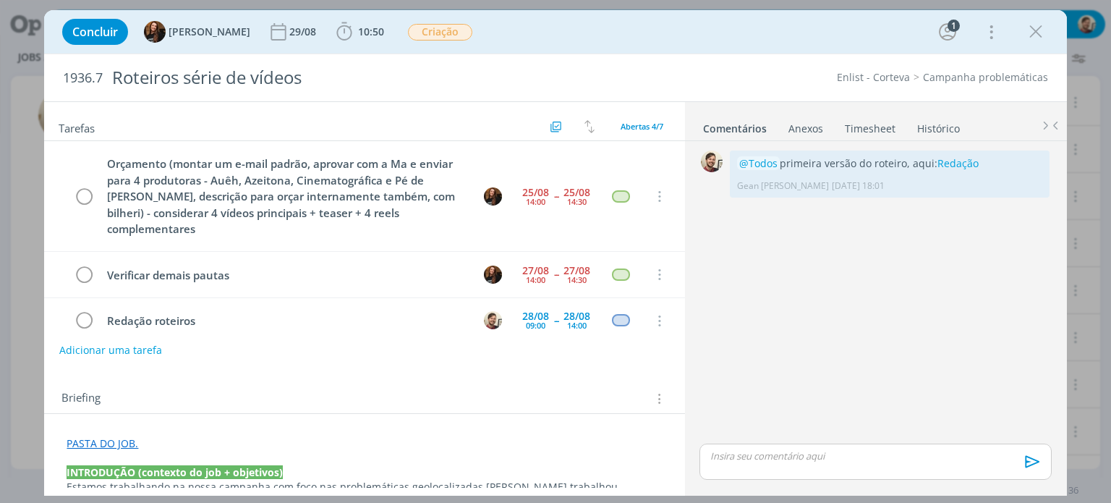
scroll to position [45, 0]
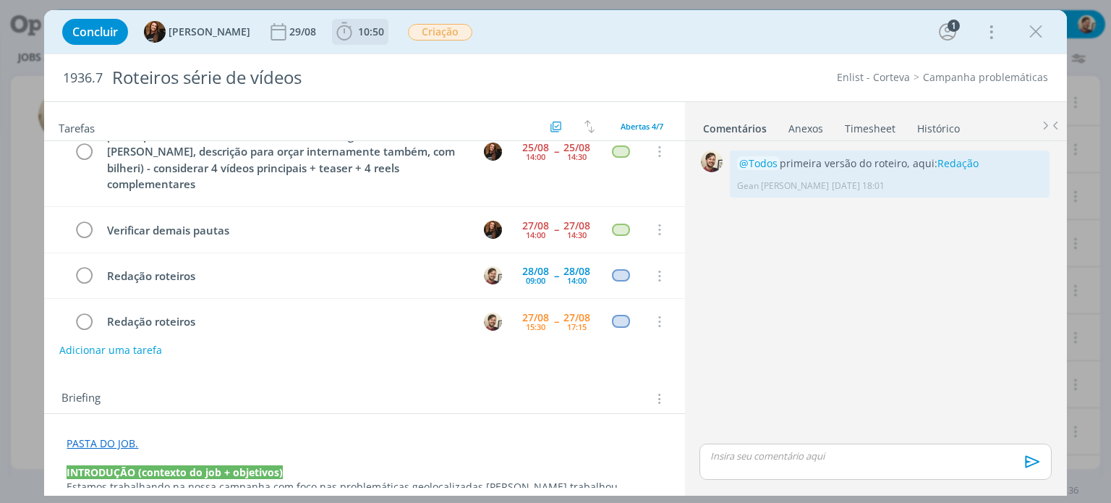
click at [358, 35] on span "10:50" at bounding box center [371, 32] width 26 height 14
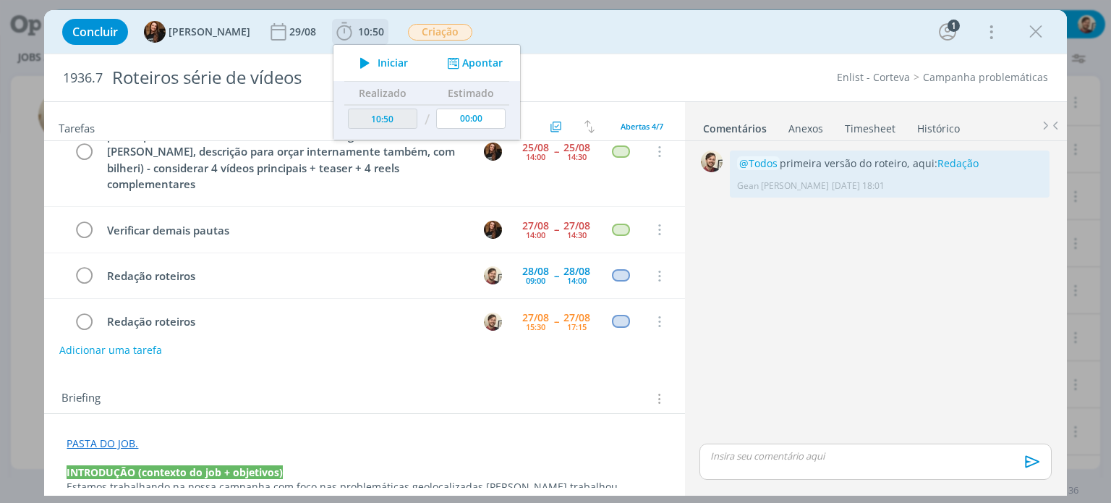
click at [378, 62] on span "Iniciar" at bounding box center [393, 63] width 30 height 10
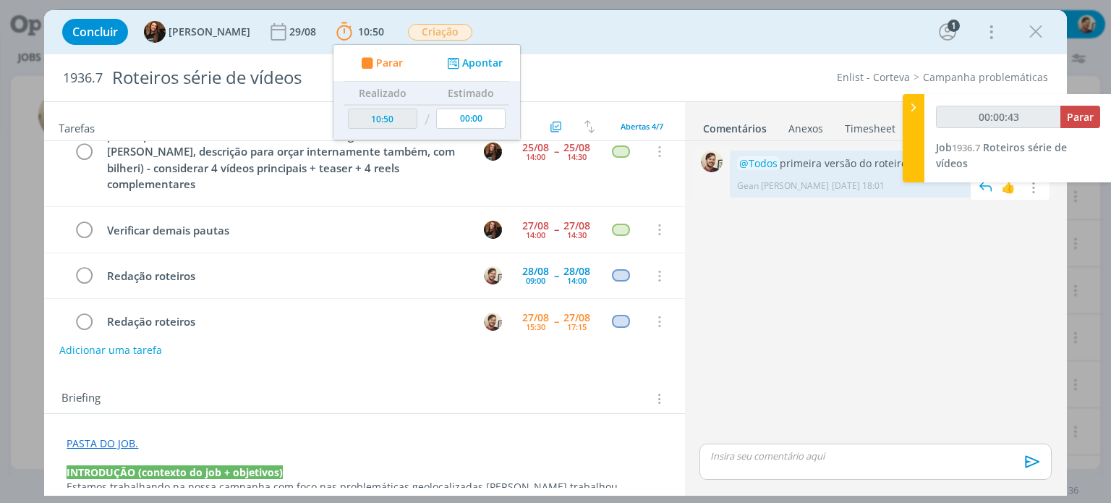
type input "00:00:44"
click at [909, 150] on div at bounding box center [914, 138] width 22 height 88
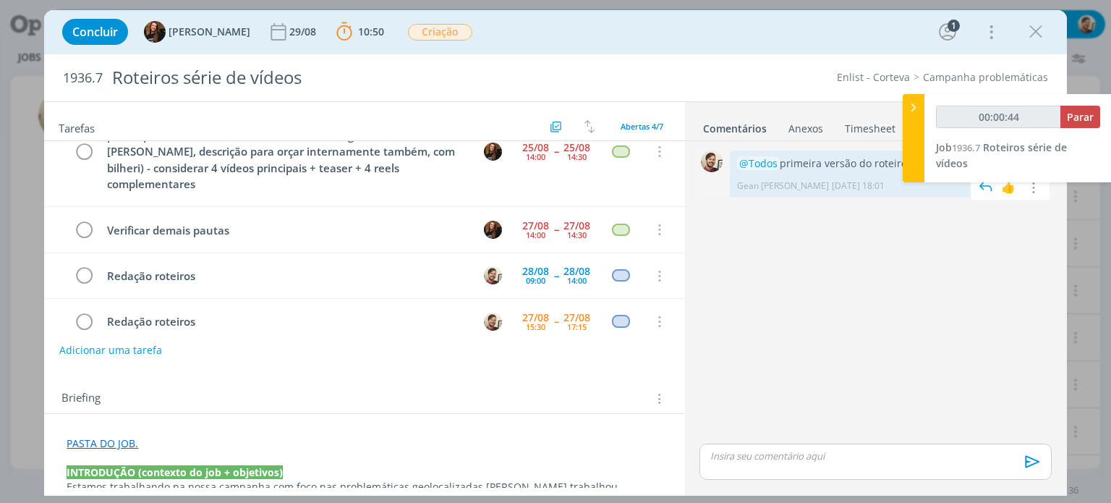
click at [946, 169] on link "Redação" at bounding box center [957, 163] width 41 height 14
